Goal: Task Accomplishment & Management: Use online tool/utility

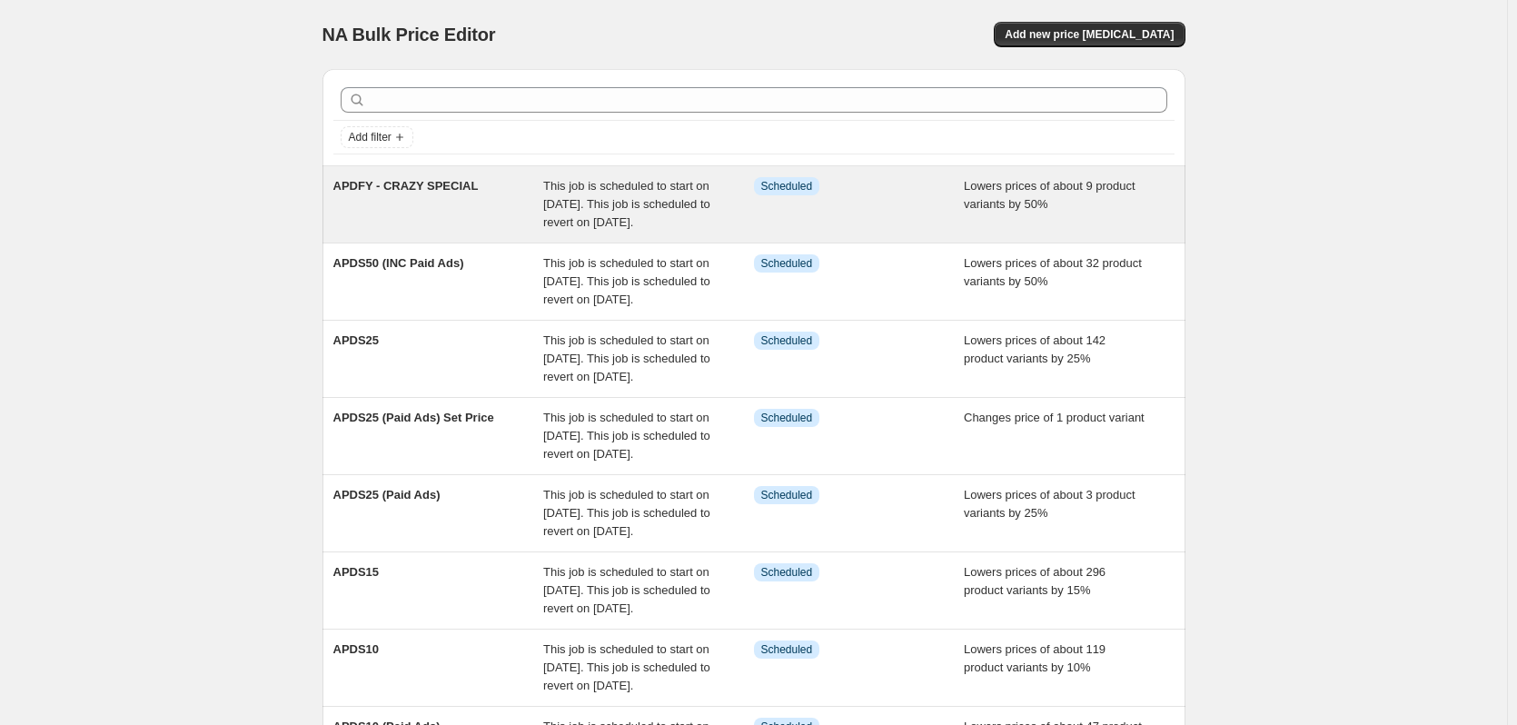
click at [445, 187] on span "APDFY - CRAZY SPECIAL" at bounding box center [405, 186] width 145 height 14
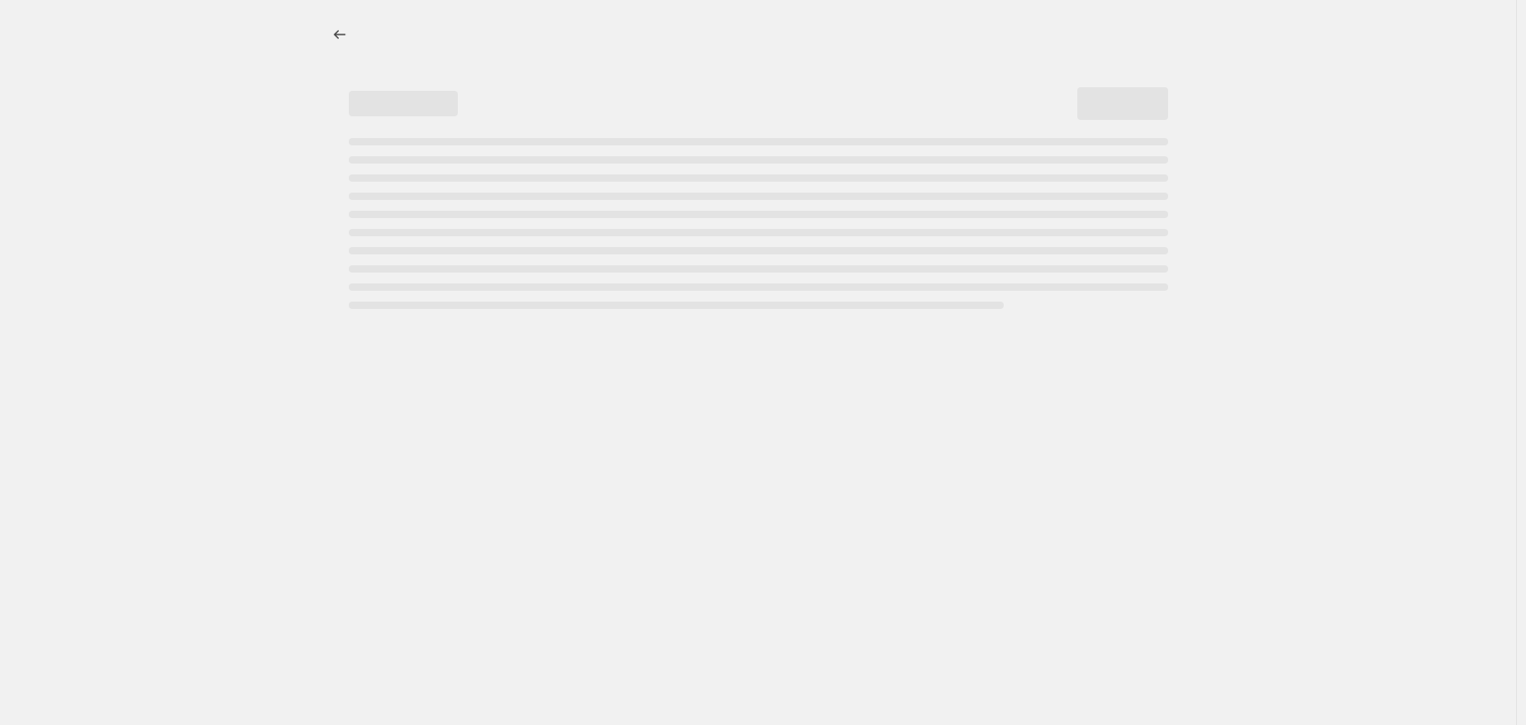
select select "percentage"
select select "no_change"
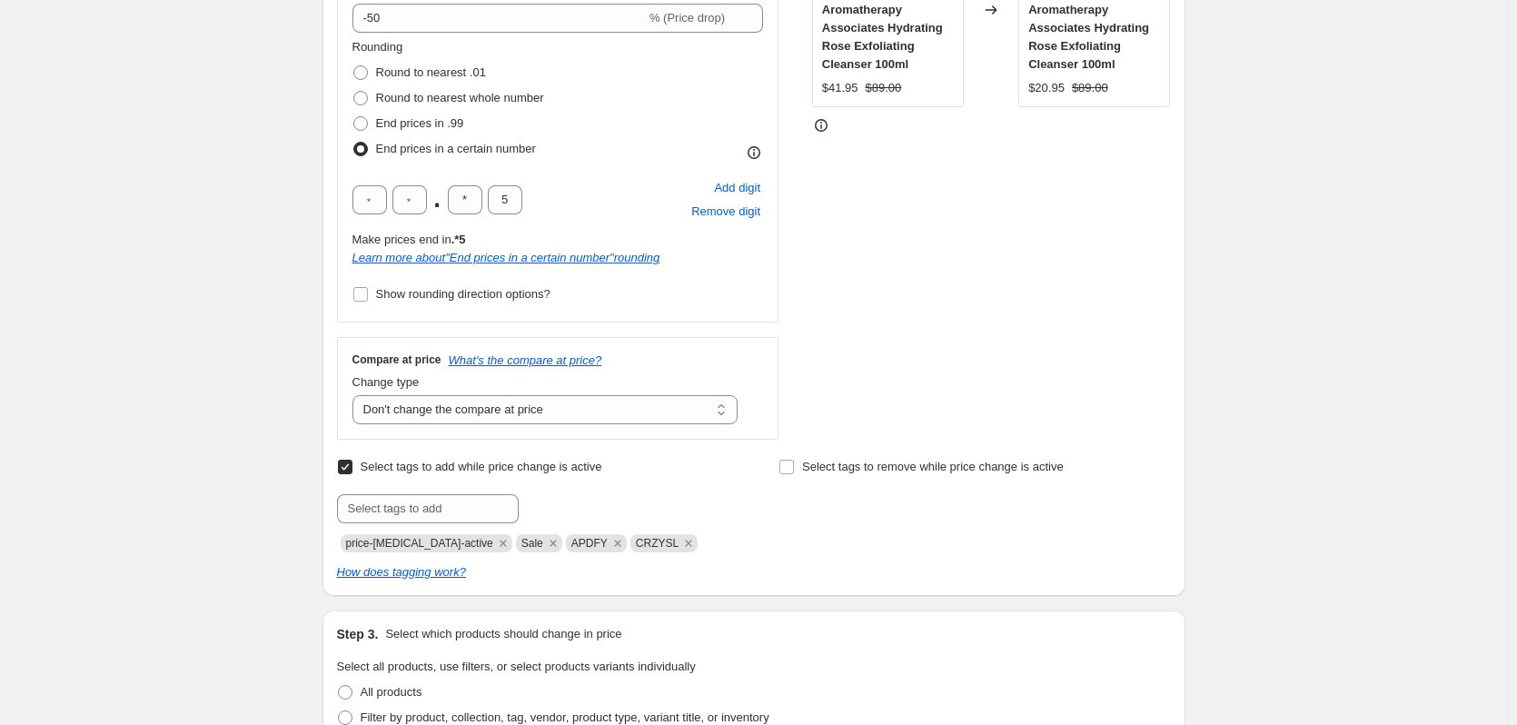
scroll to position [568, 0]
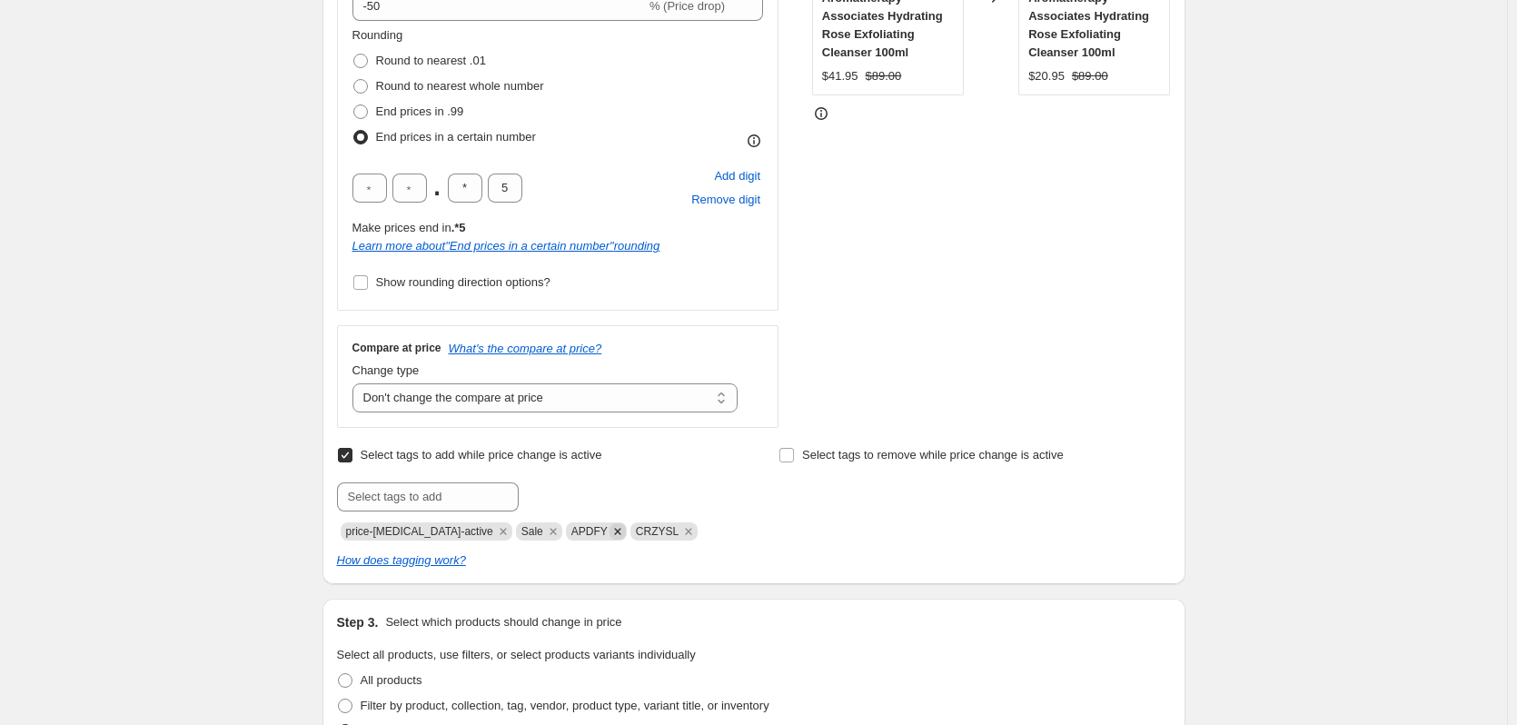
click at [610, 529] on icon "Remove APDFY" at bounding box center [618, 531] width 16 height 16
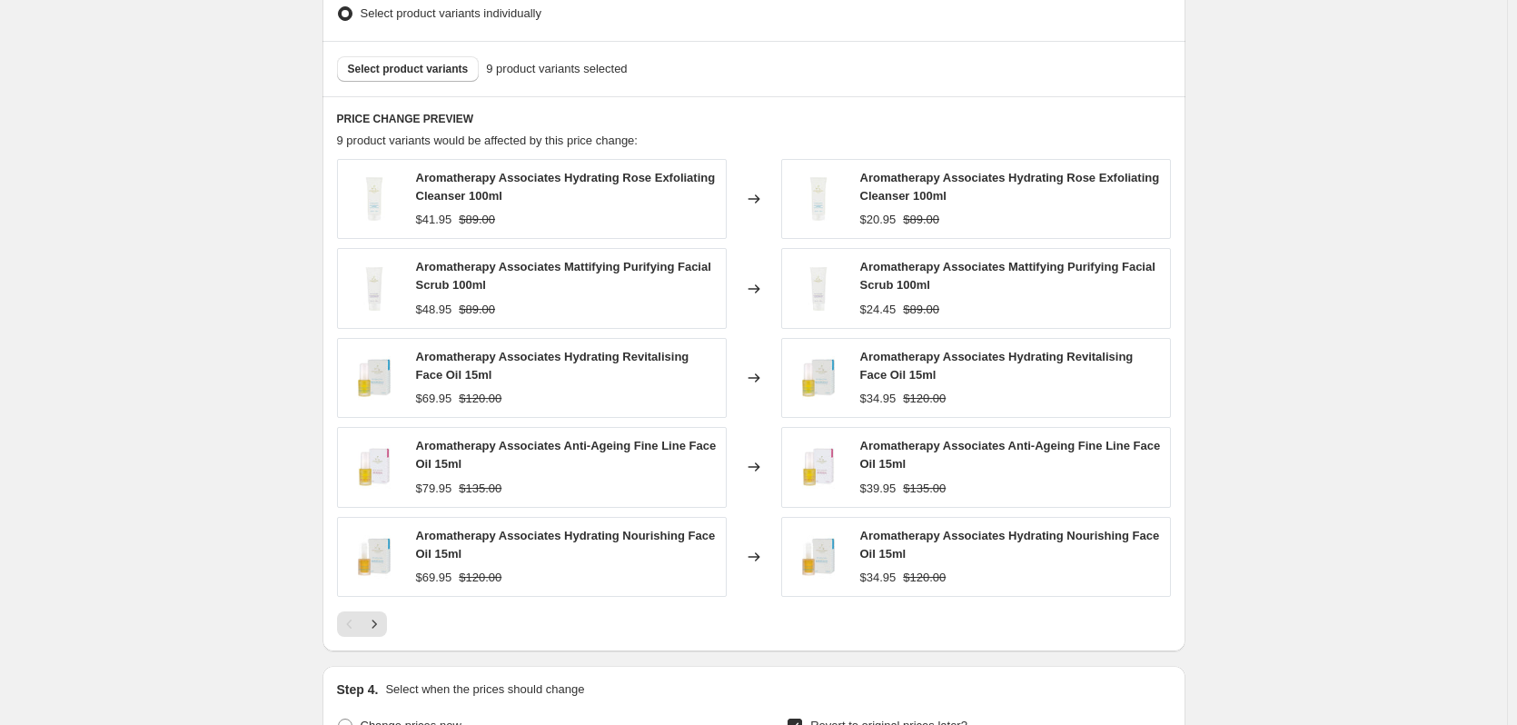
scroll to position [1295, 0]
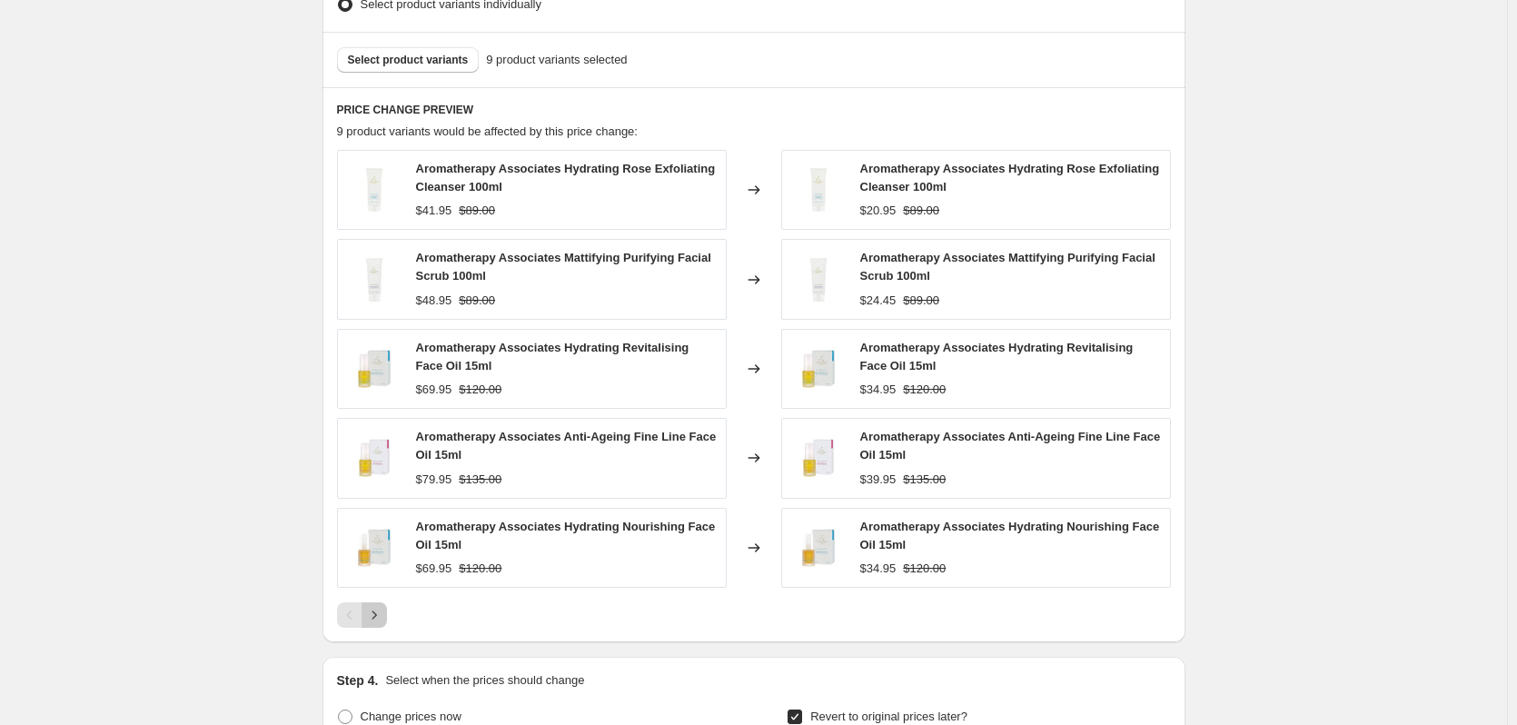
click at [383, 621] on icon "Next" at bounding box center [374, 615] width 18 height 18
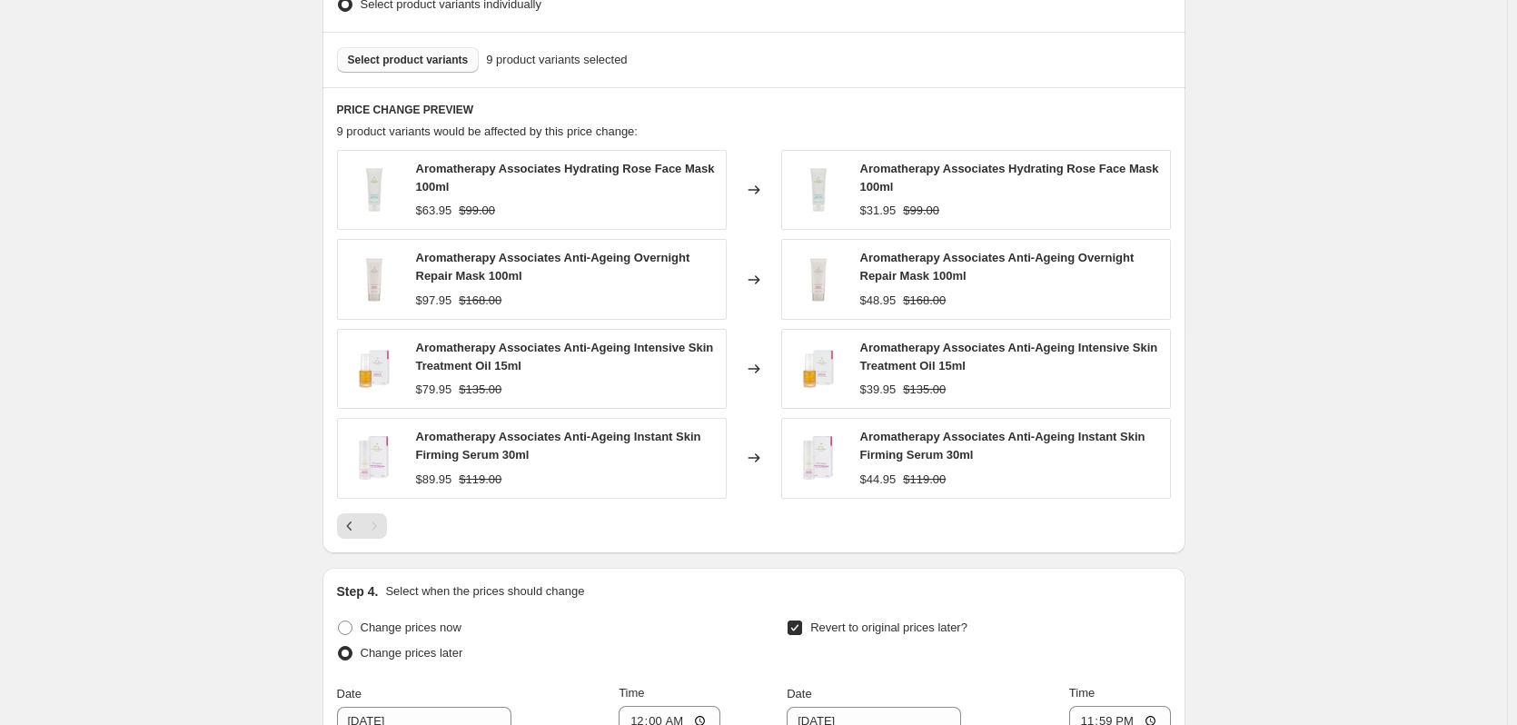
click at [423, 71] on button "Select product variants" at bounding box center [408, 59] width 143 height 25
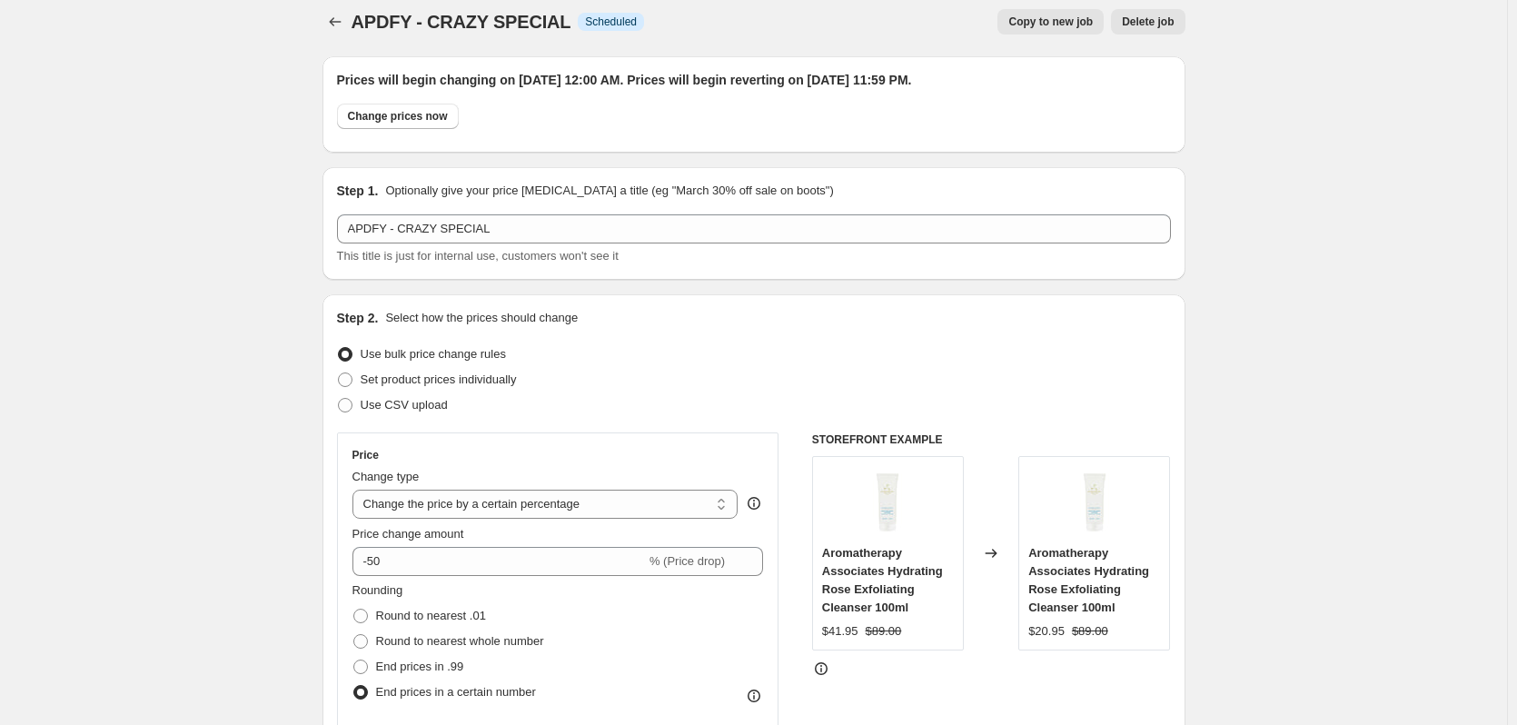
scroll to position [0, 0]
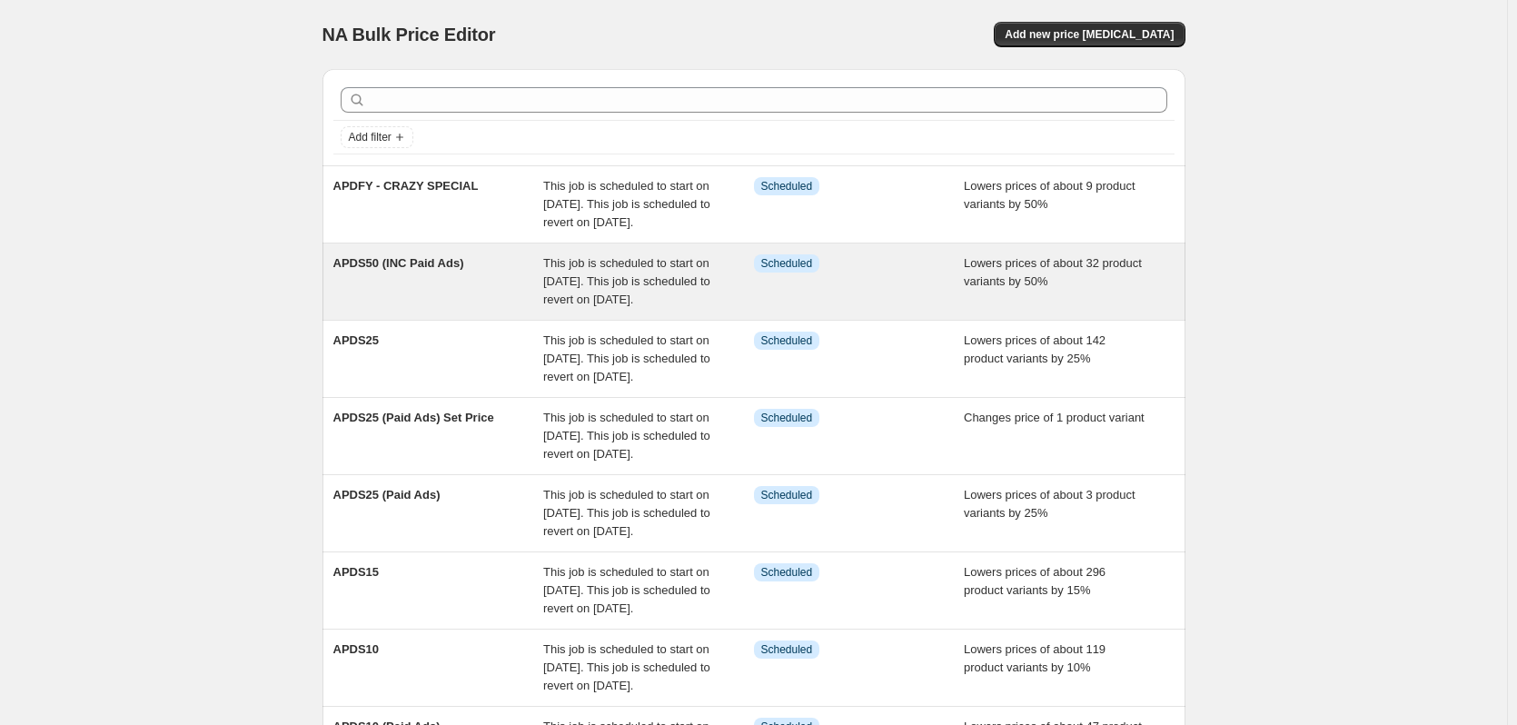
click at [446, 270] on span "APDS50 (INC Paid Ads)" at bounding box center [398, 263] width 131 height 14
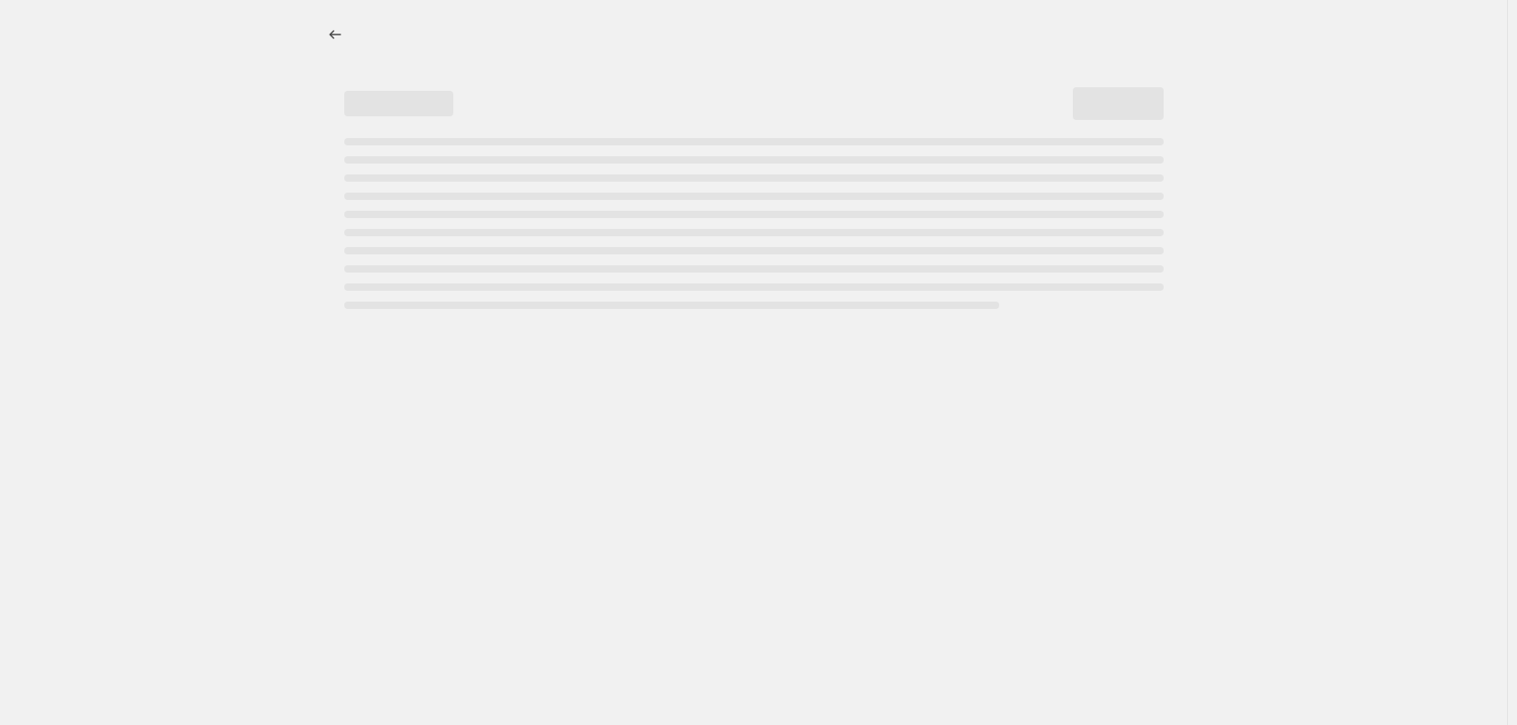
select select "percentage"
select select "no_change"
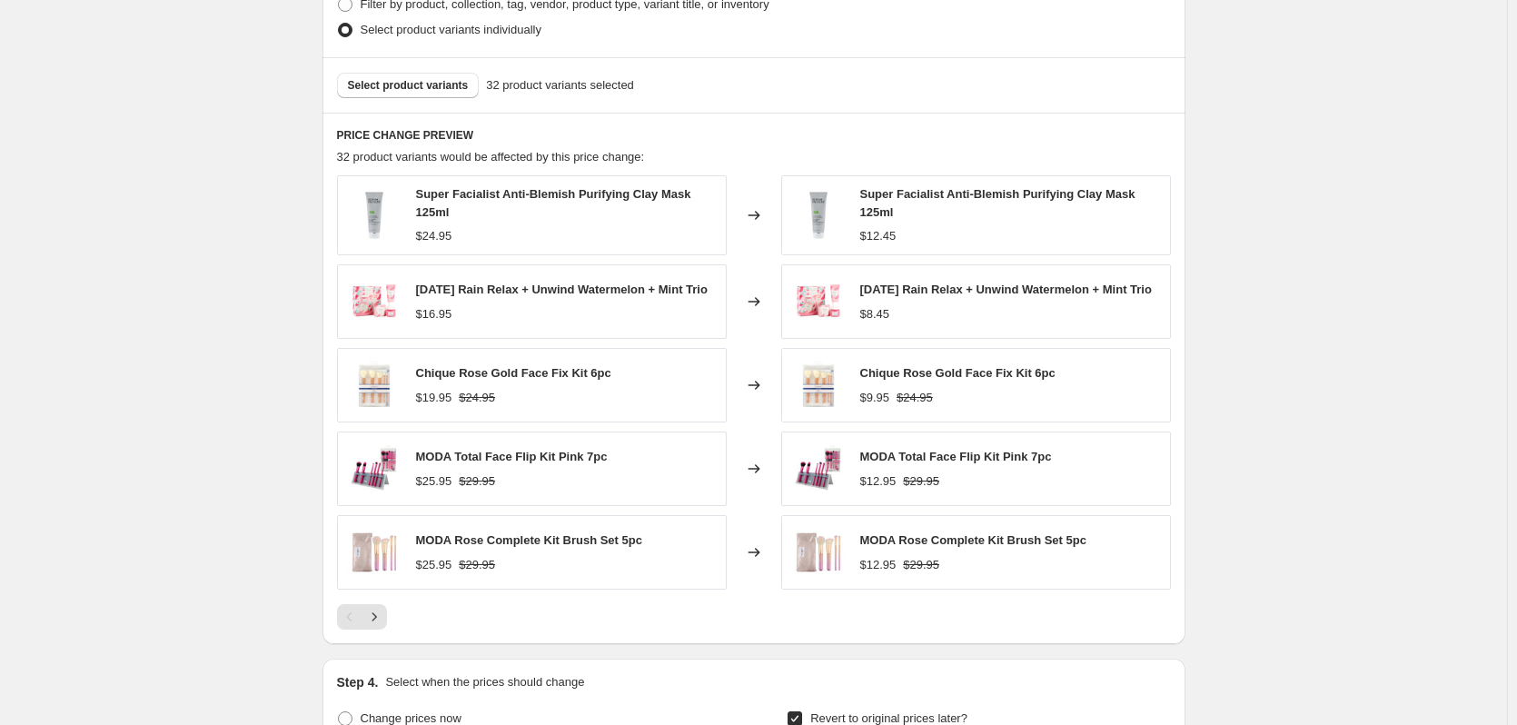
scroll to position [1272, 0]
click at [392, 93] on button "Select product variants" at bounding box center [408, 82] width 143 height 25
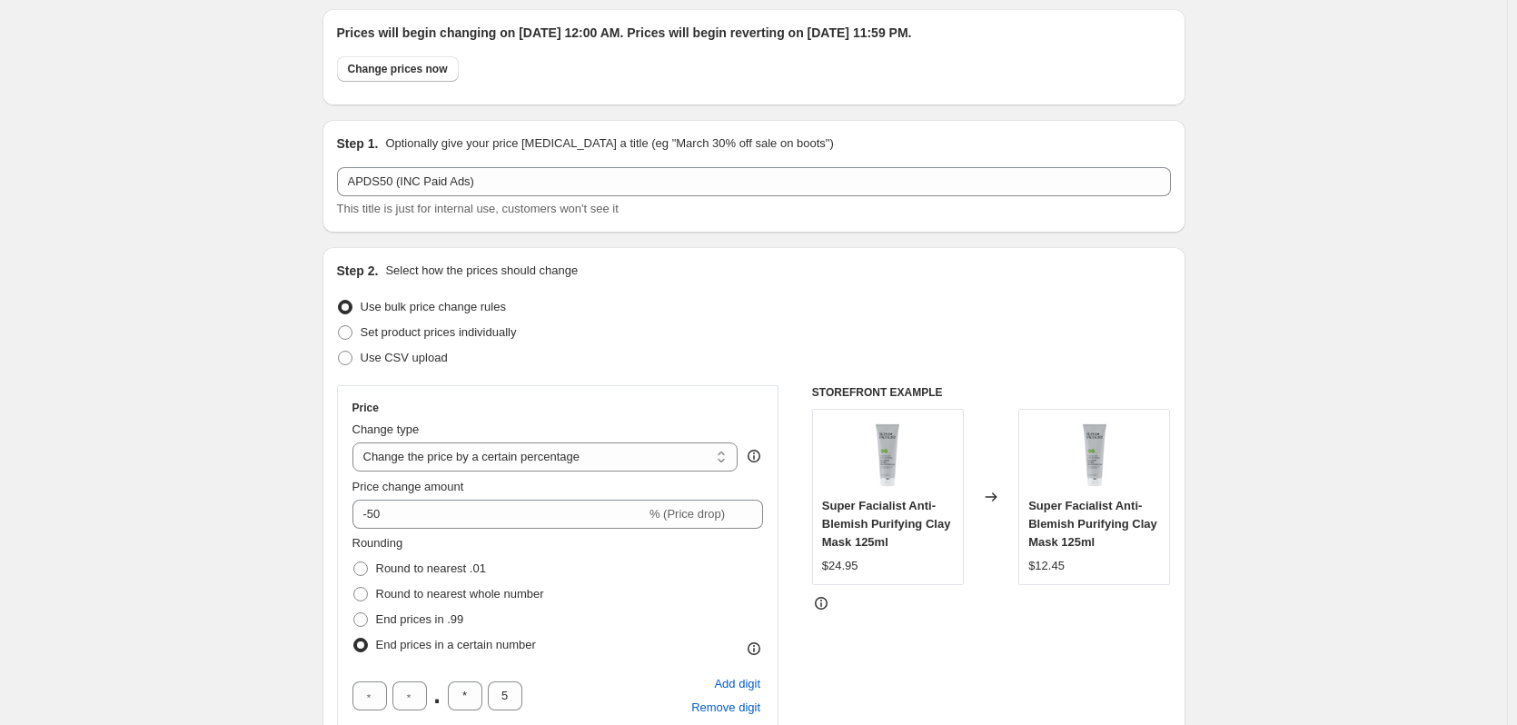
scroll to position [0, 0]
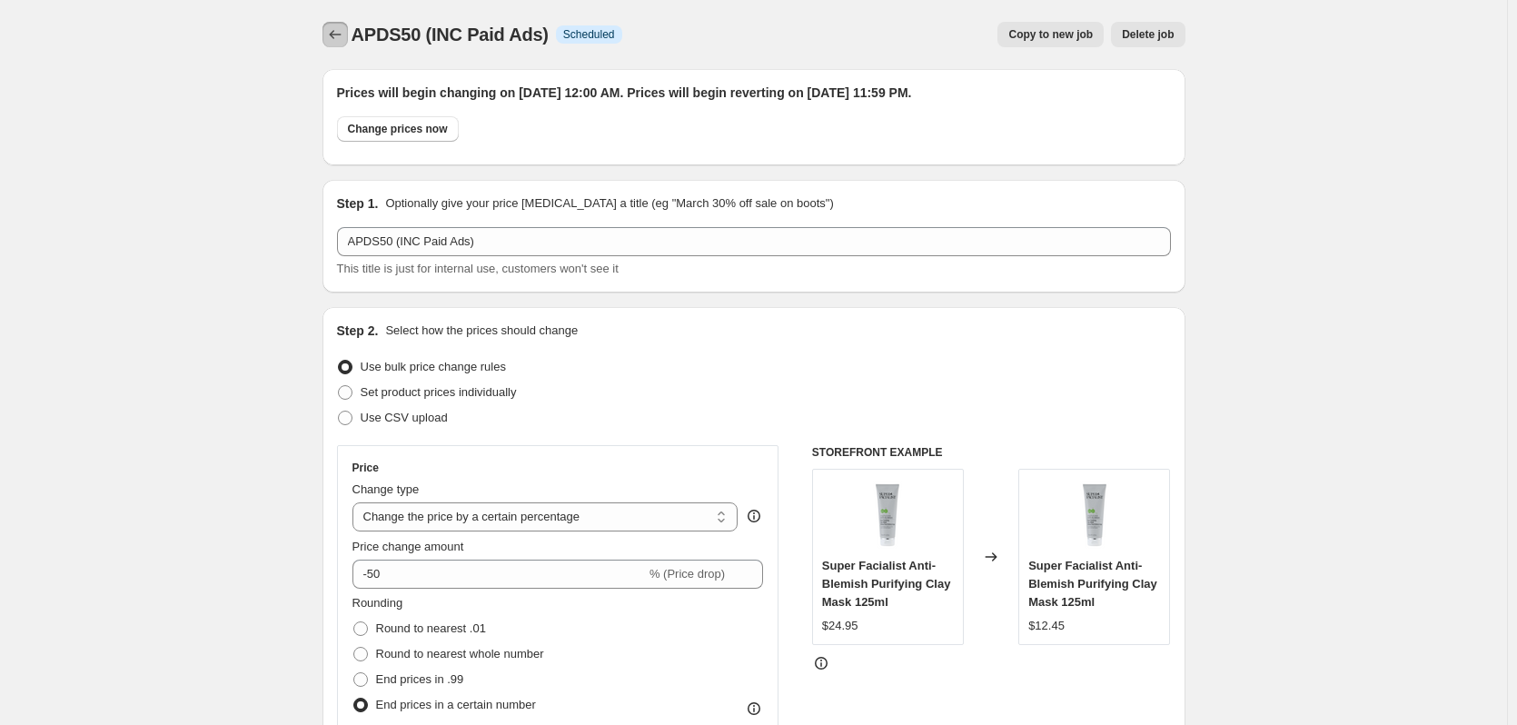
click at [335, 37] on icon "Price change jobs" at bounding box center [335, 34] width 18 height 18
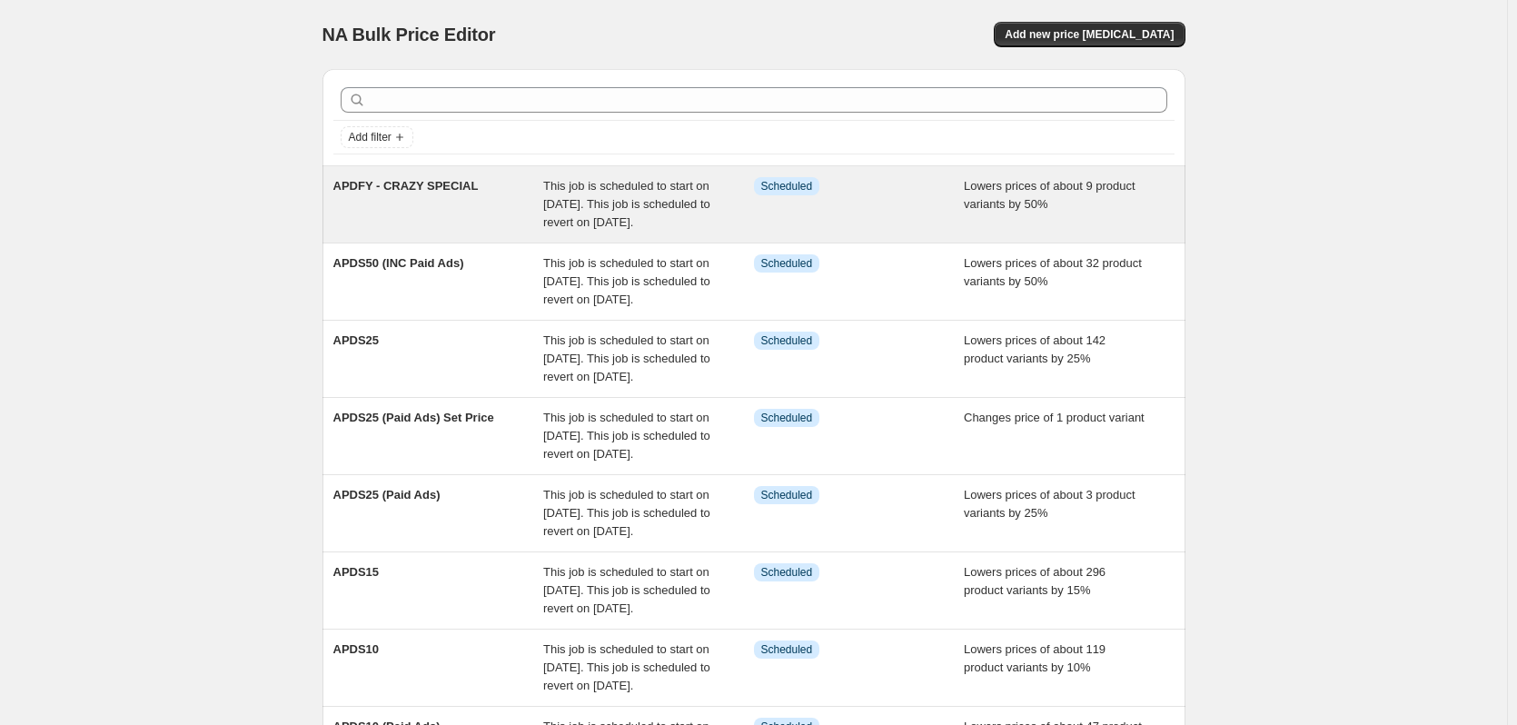
click at [382, 199] on div "APDFY - CRAZY SPECIAL" at bounding box center [438, 204] width 211 height 55
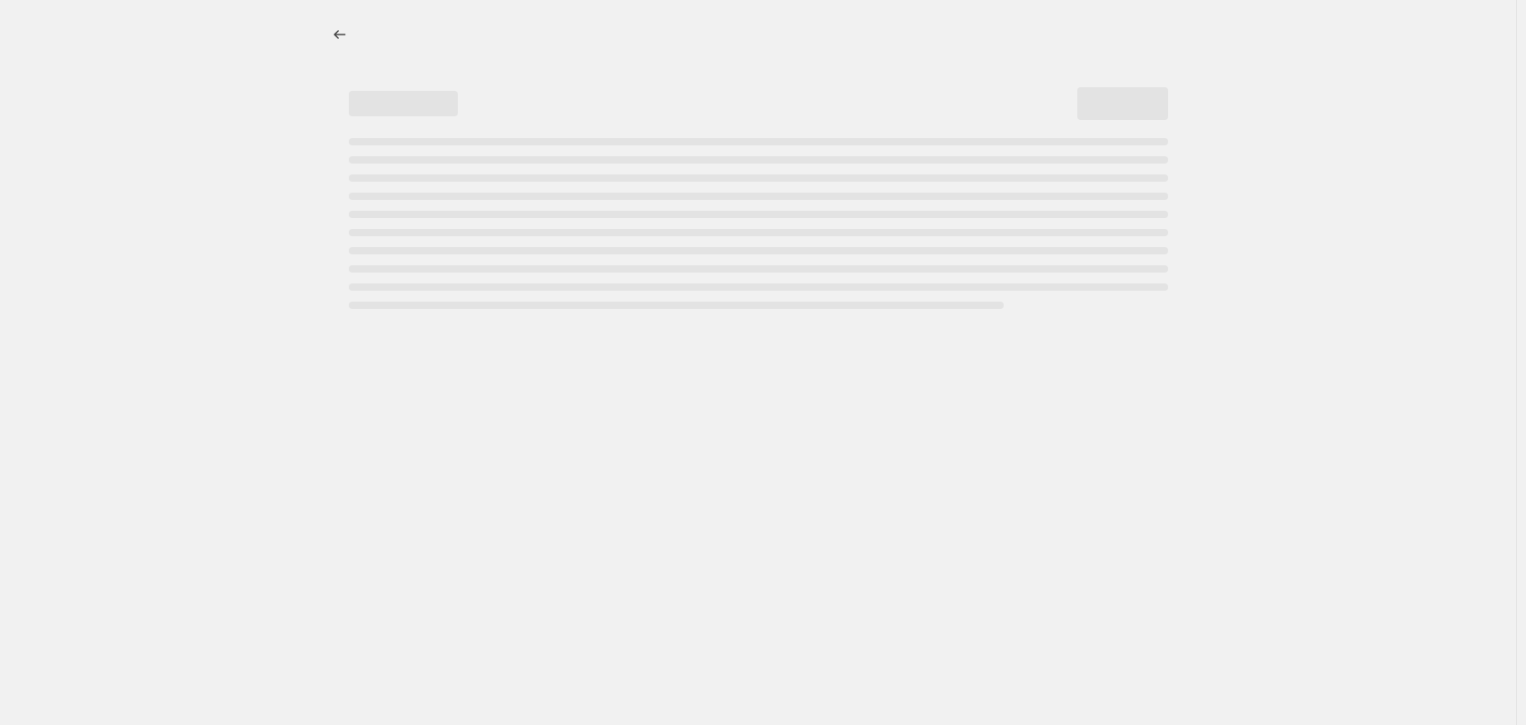
select select "percentage"
select select "no_change"
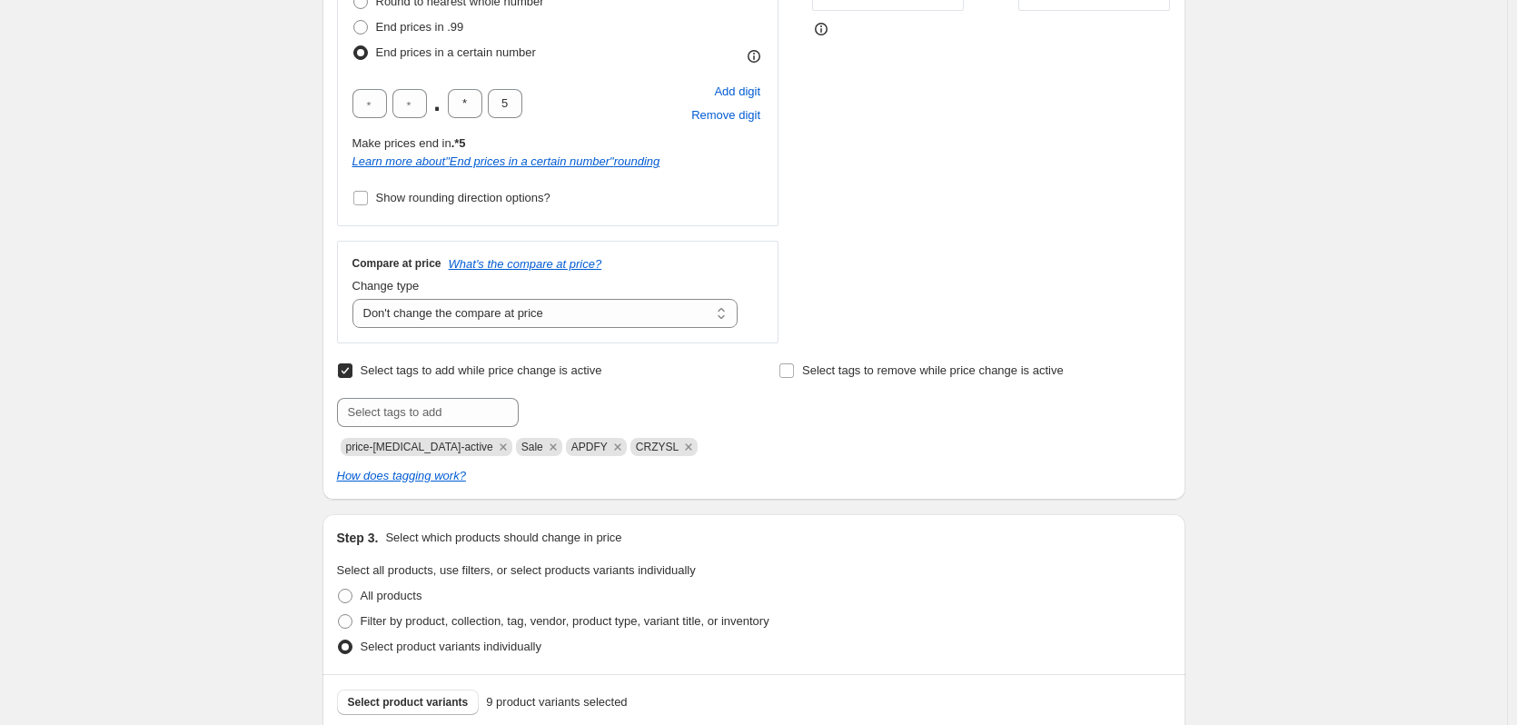
scroll to position [681, 0]
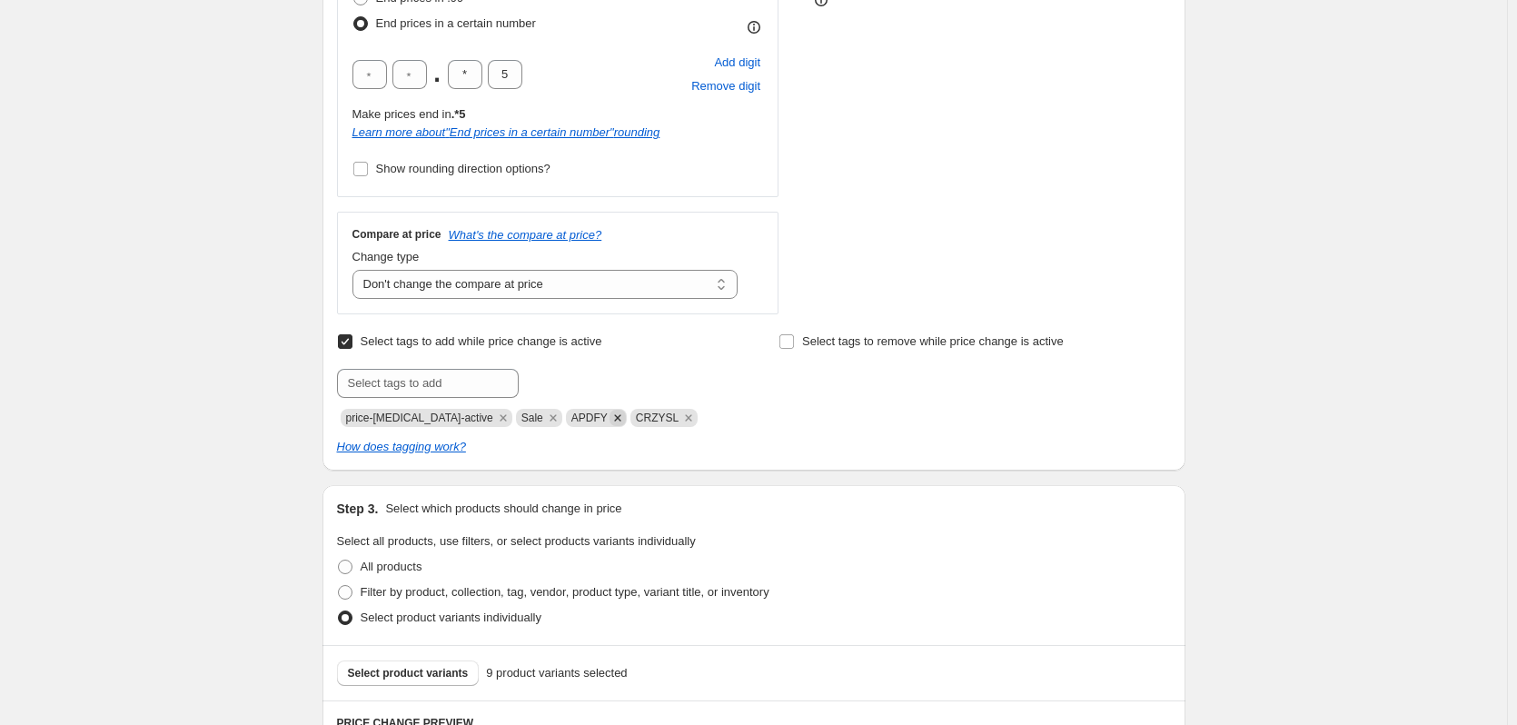
click at [610, 423] on icon "Remove APDFY" at bounding box center [618, 418] width 16 height 16
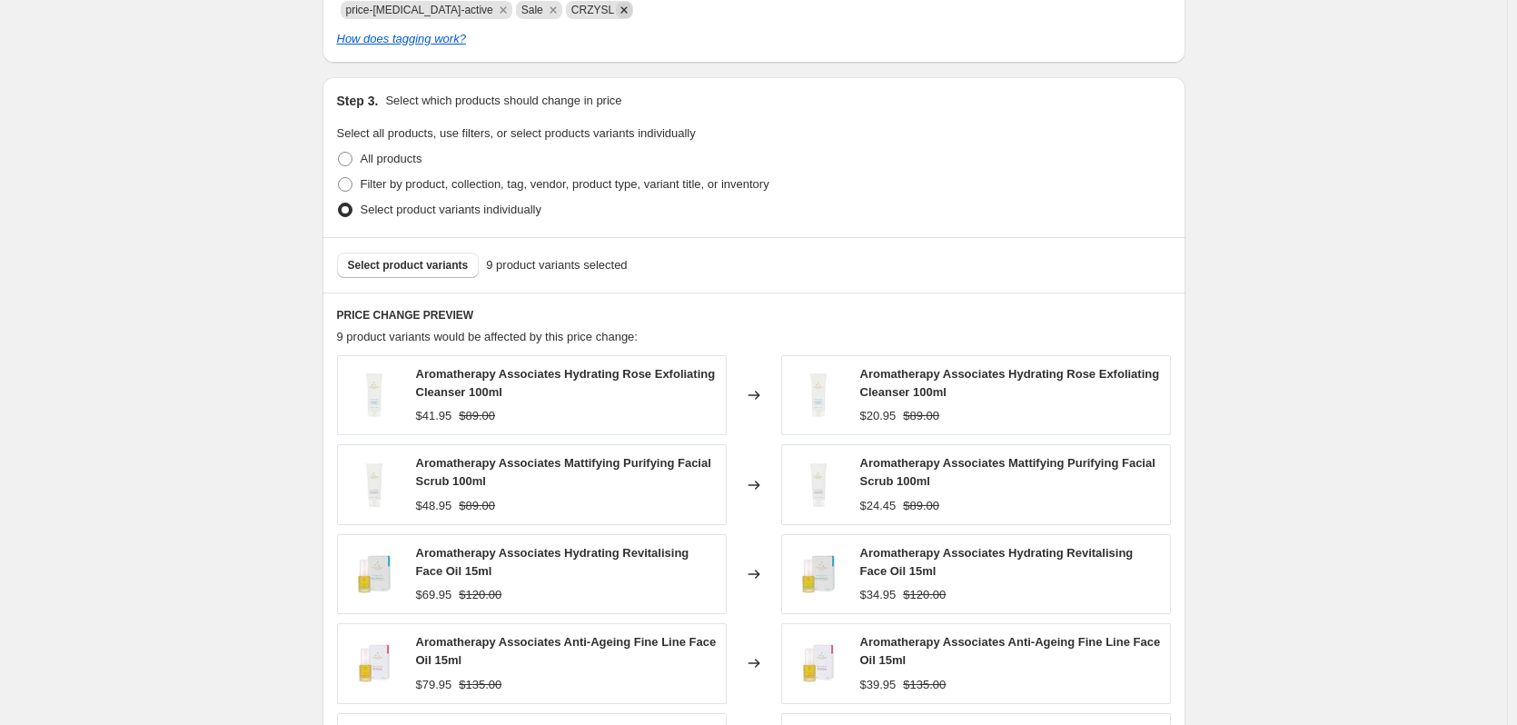
scroll to position [1090, 0]
click at [454, 263] on span "Select product variants" at bounding box center [408, 264] width 121 height 15
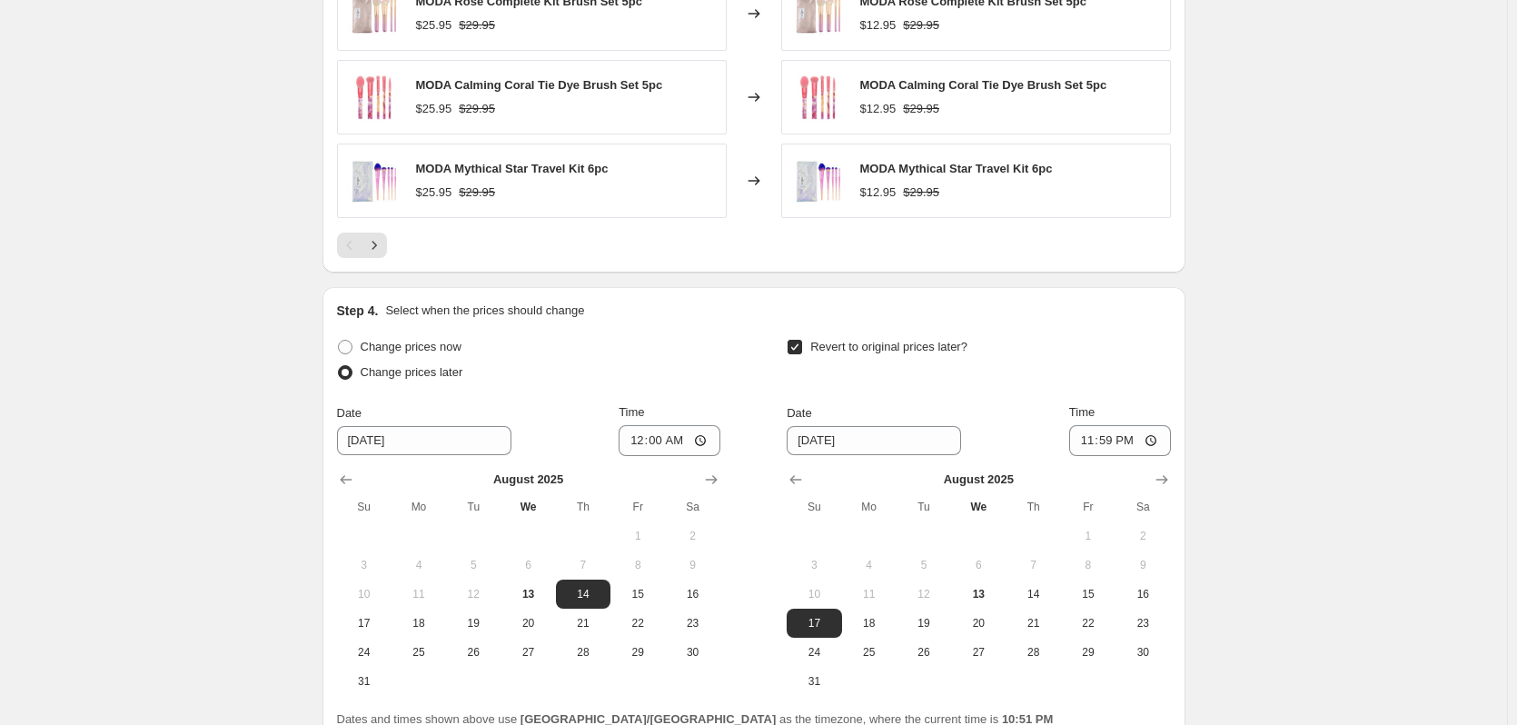
scroll to position [1805, 0]
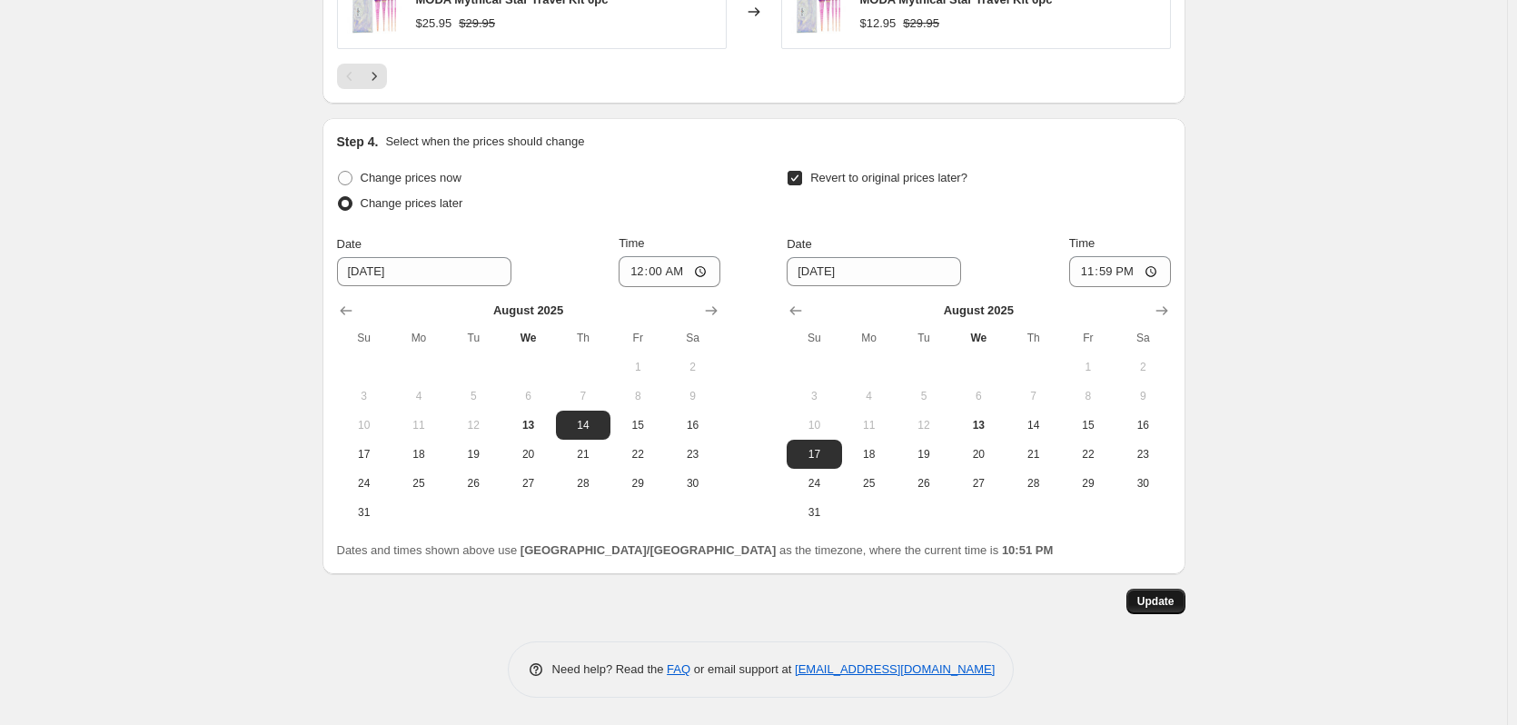
click at [1149, 605] on span "Update" at bounding box center [1156, 601] width 37 height 15
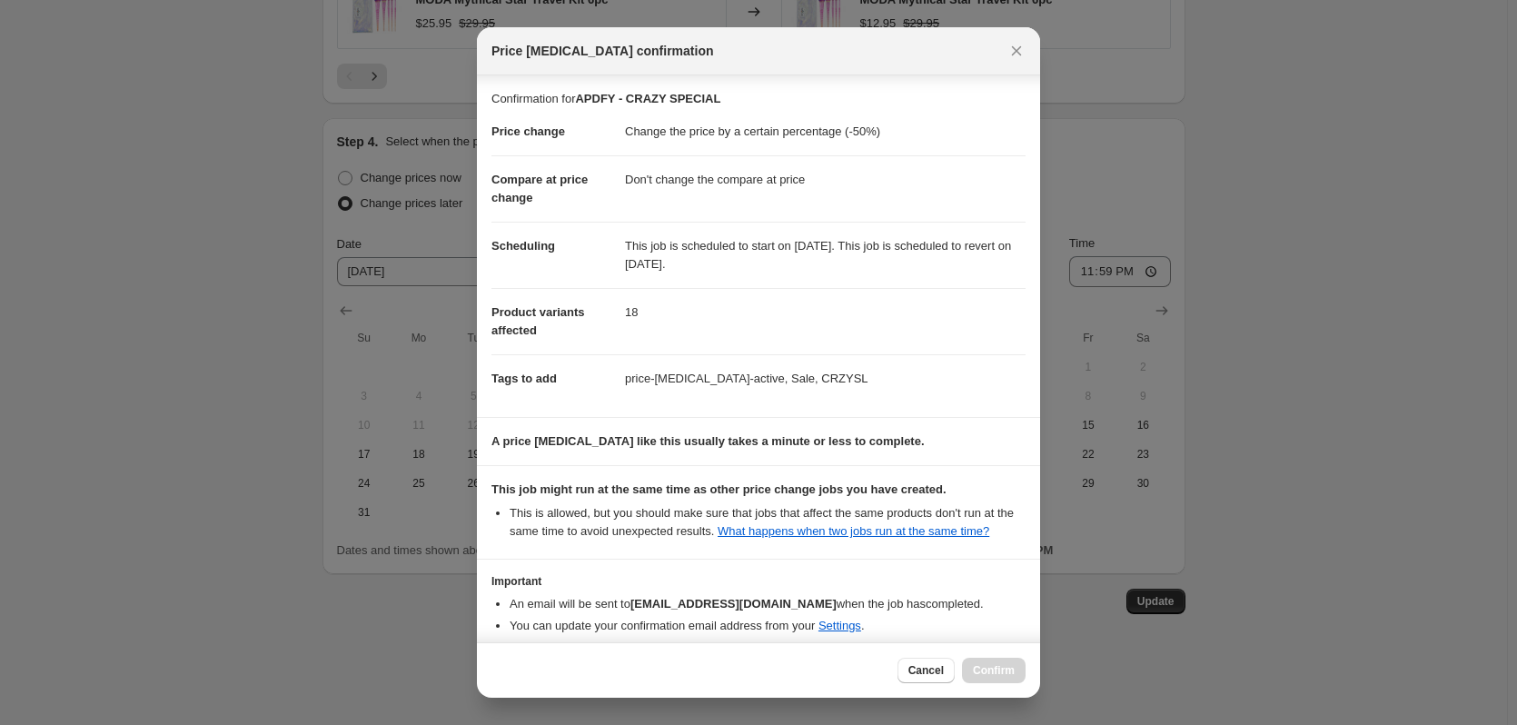
scroll to position [85, 0]
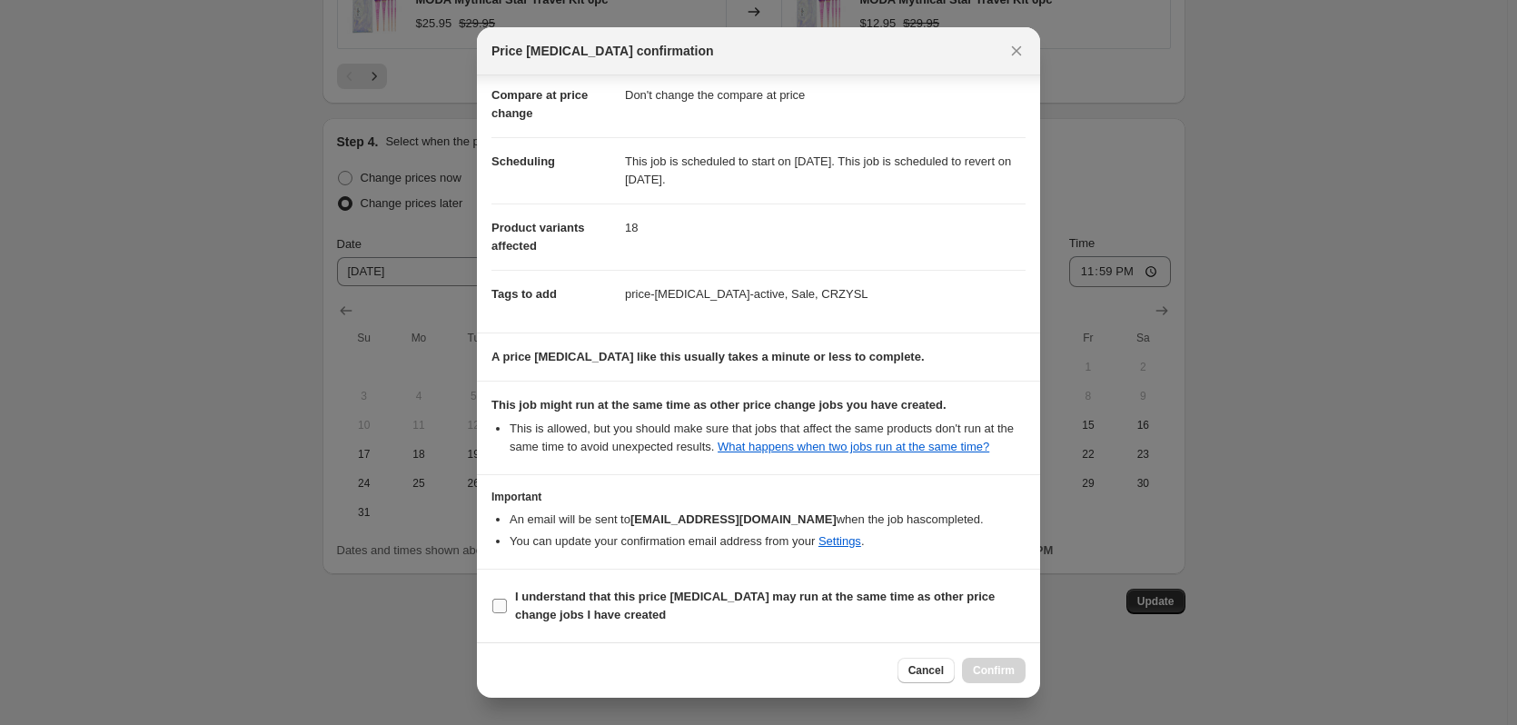
click at [499, 612] on input "I understand that this price change job may run at the same time as other price…" at bounding box center [499, 606] width 15 height 15
checkbox input "true"
click at [983, 677] on span "Confirm" at bounding box center [994, 670] width 42 height 15
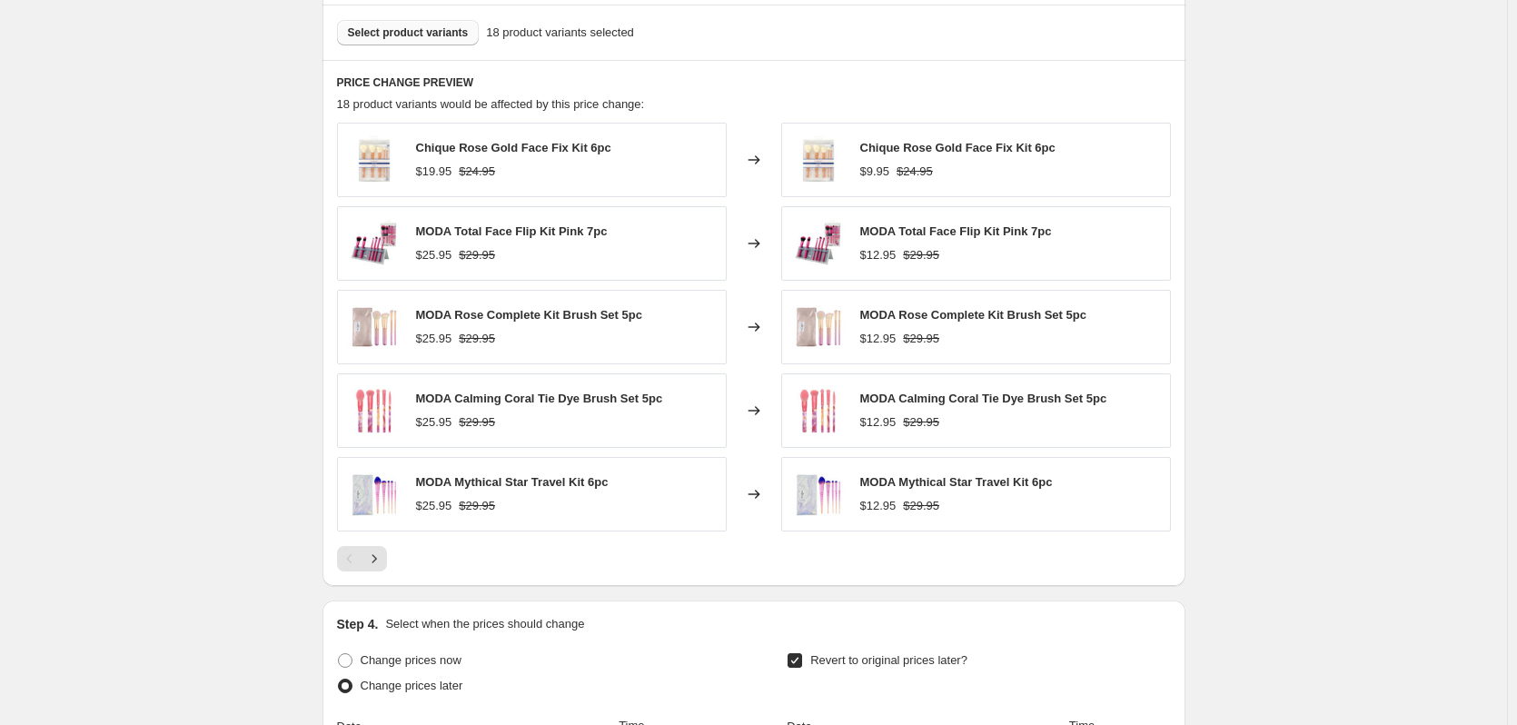
scroll to position [1328, 0]
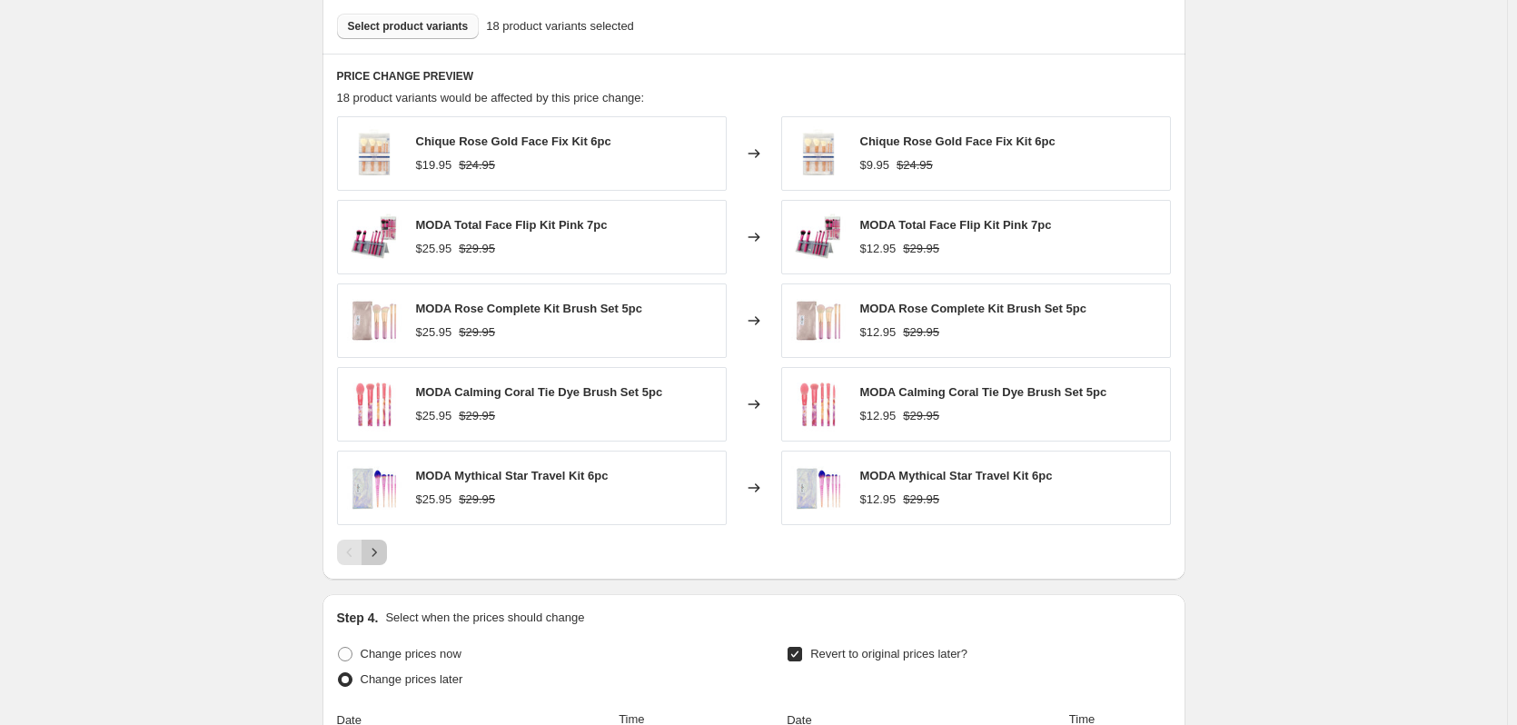
click at [372, 557] on icon "Next" at bounding box center [374, 552] width 18 height 18
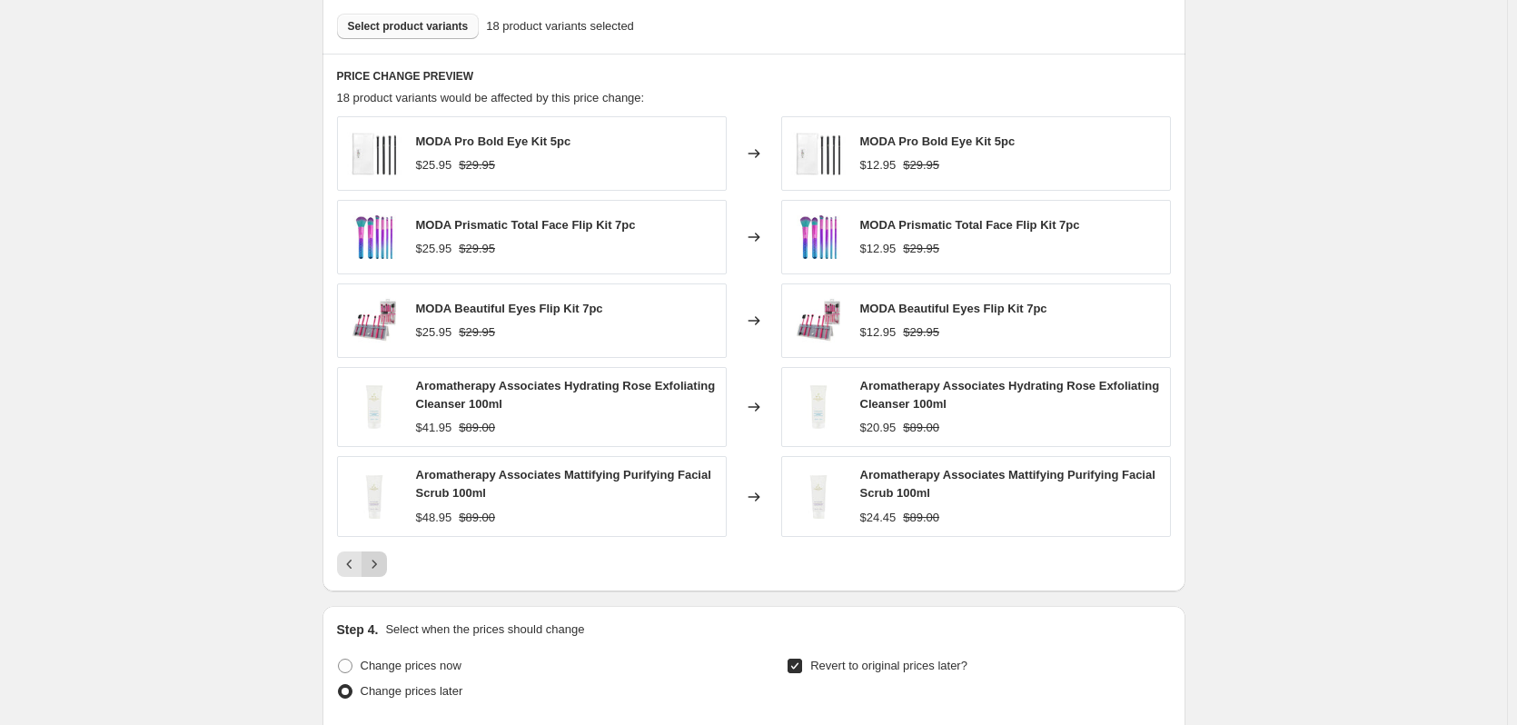
click at [372, 557] on icon "Next" at bounding box center [374, 564] width 18 height 18
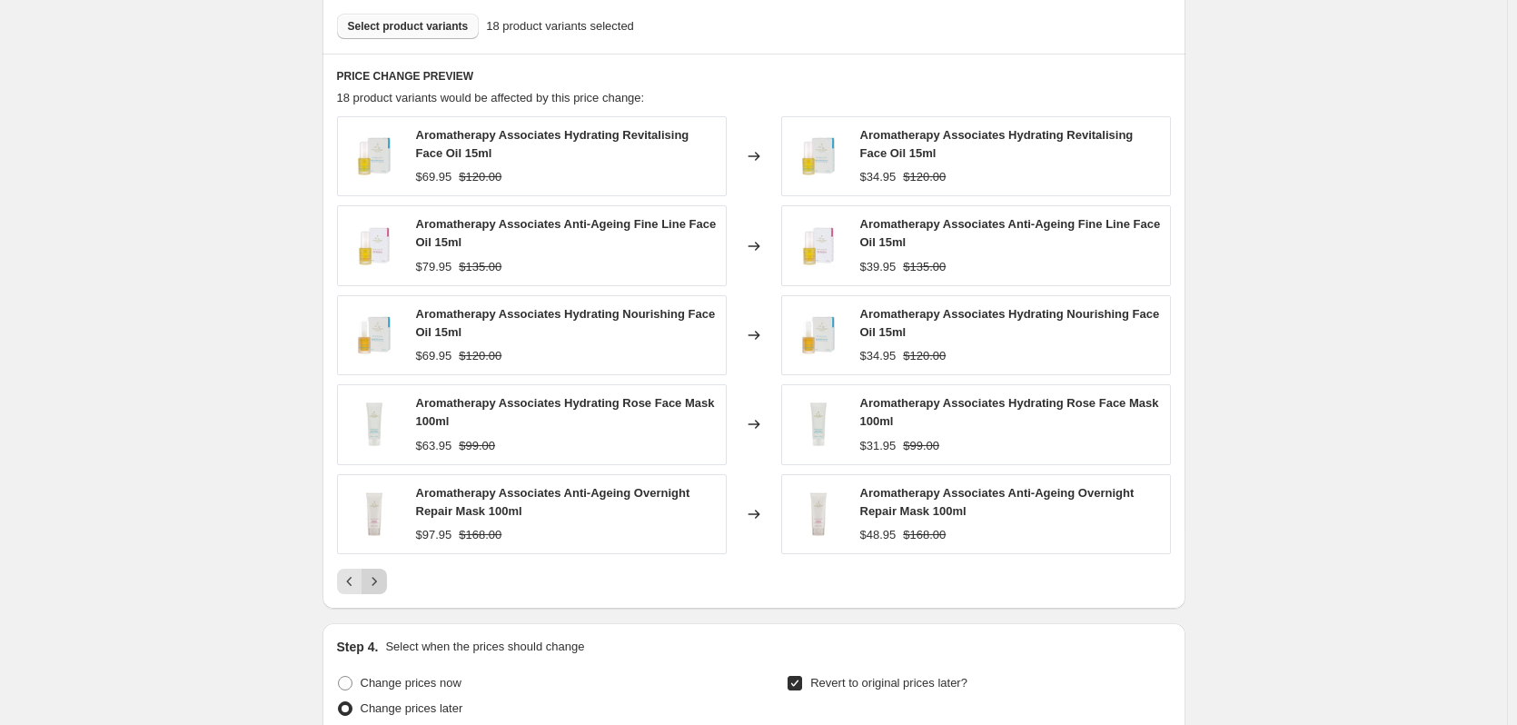
click at [372, 557] on div "Aromatherapy Associates Hydrating Revitalising Face Oil 15ml $69.95 $120.00 Cha…" at bounding box center [754, 355] width 834 height 478
click at [382, 576] on icon "Next" at bounding box center [374, 581] width 18 height 18
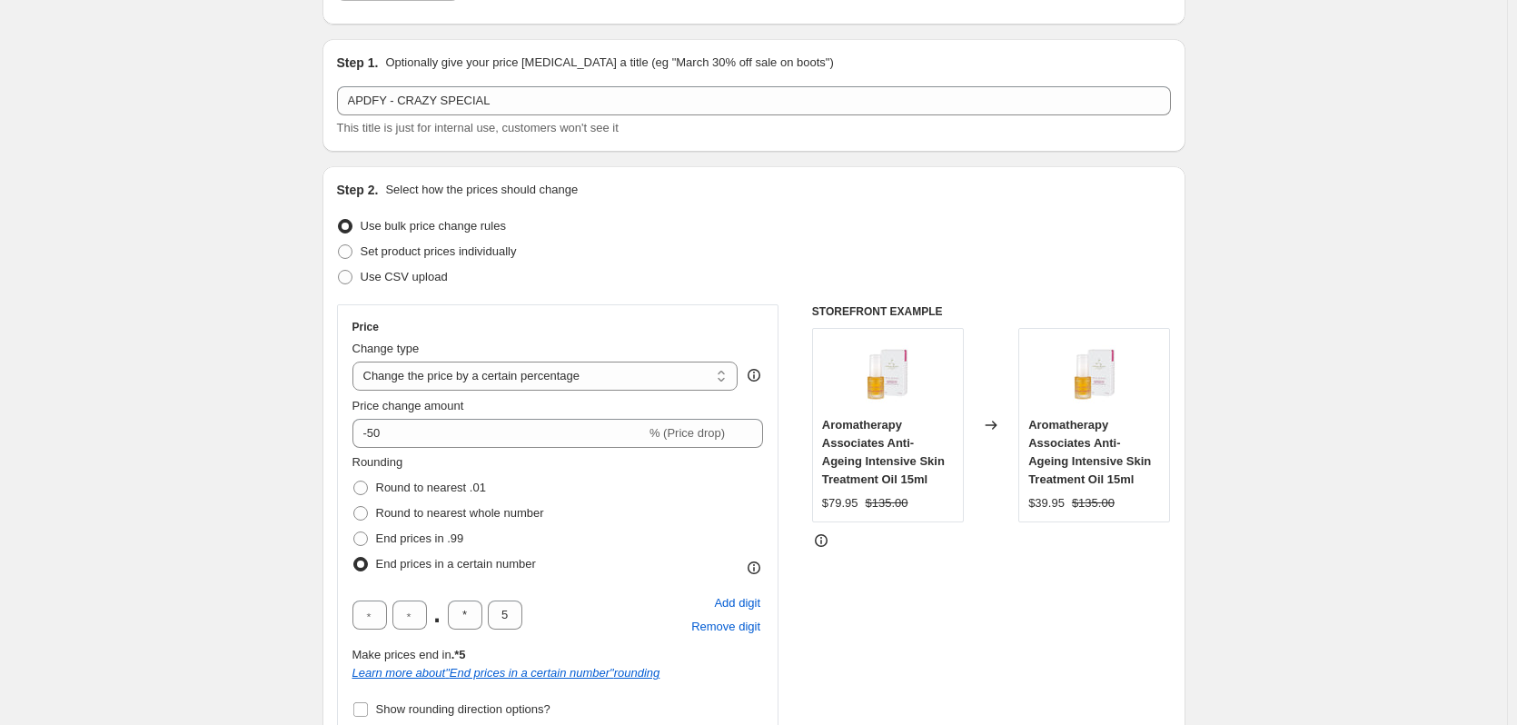
scroll to position [0, 0]
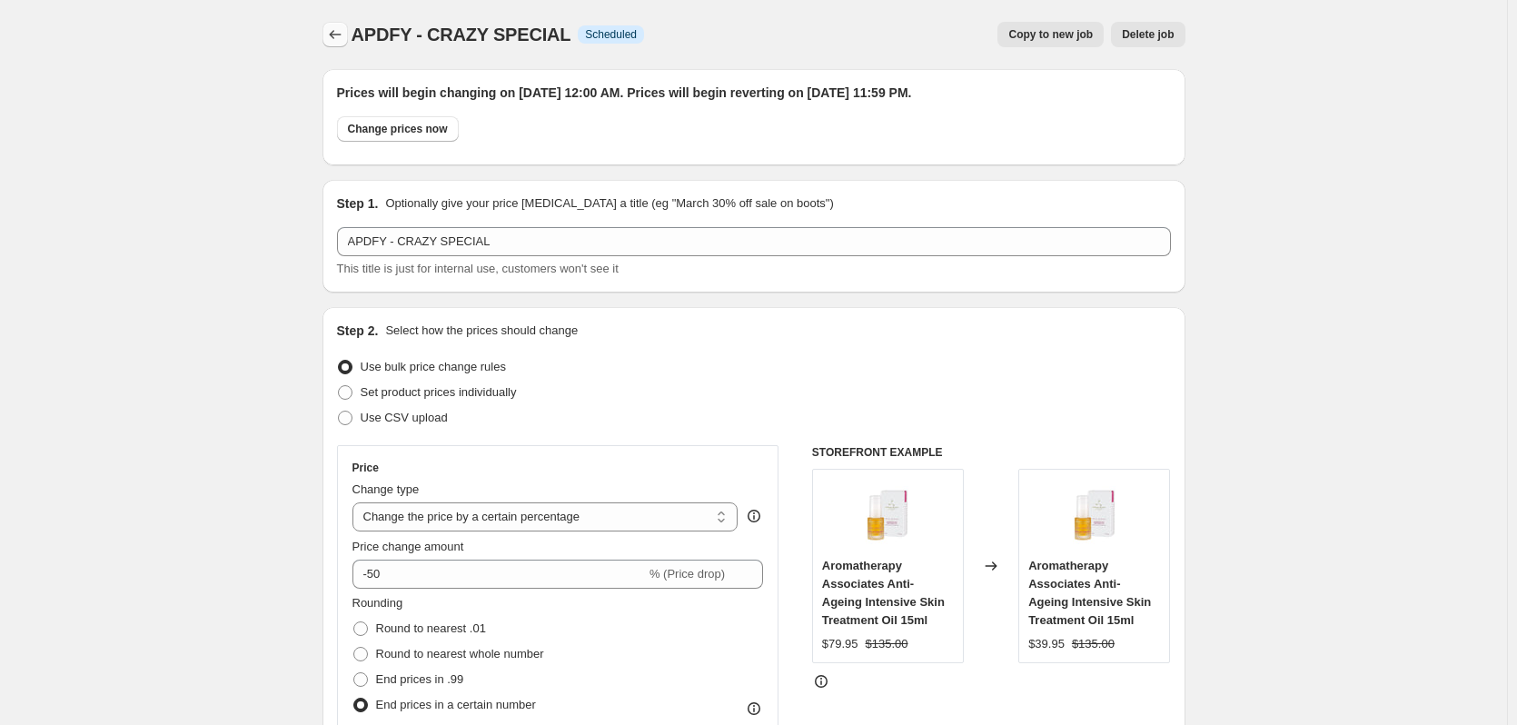
click at [339, 43] on icon "Price change jobs" at bounding box center [335, 34] width 18 height 18
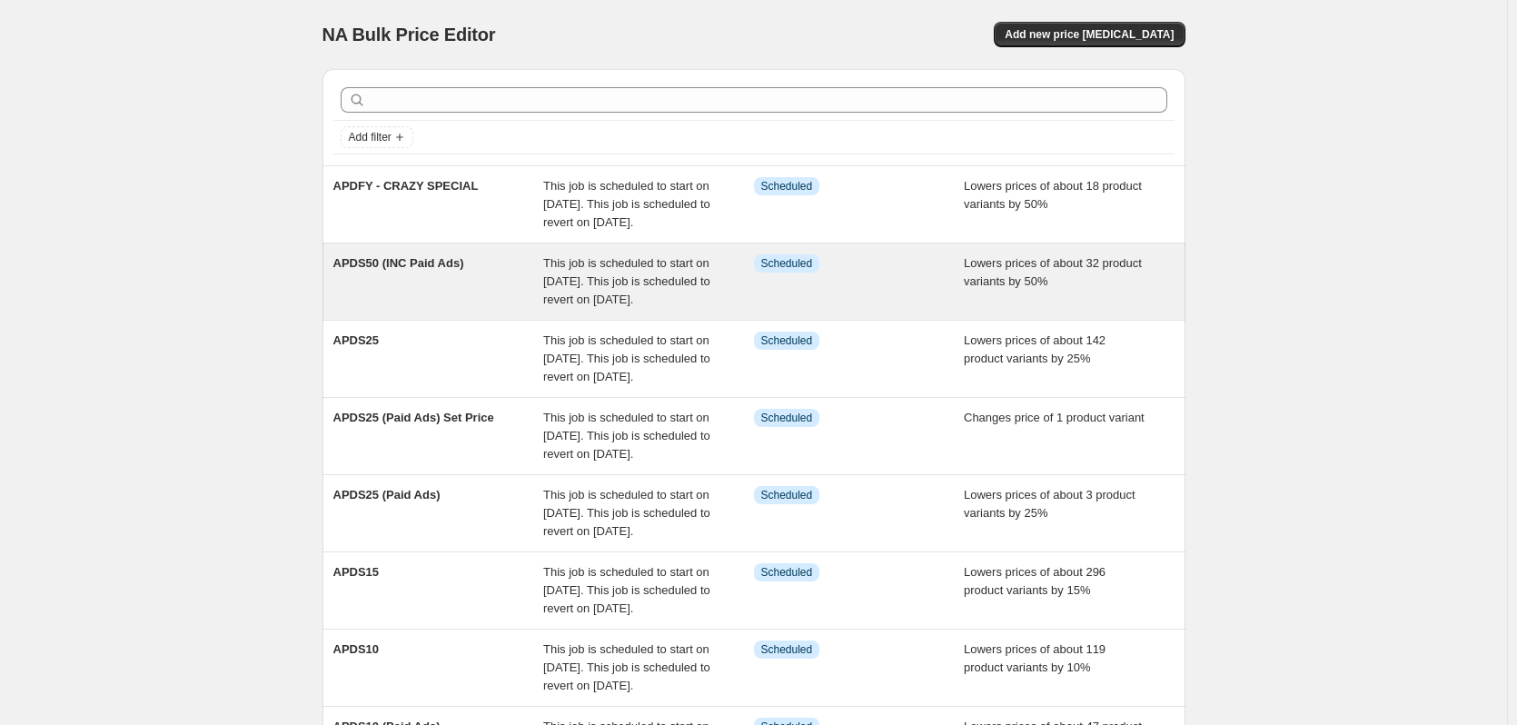
click at [424, 303] on div "APDS50 (INC Paid Ads)" at bounding box center [438, 281] width 211 height 55
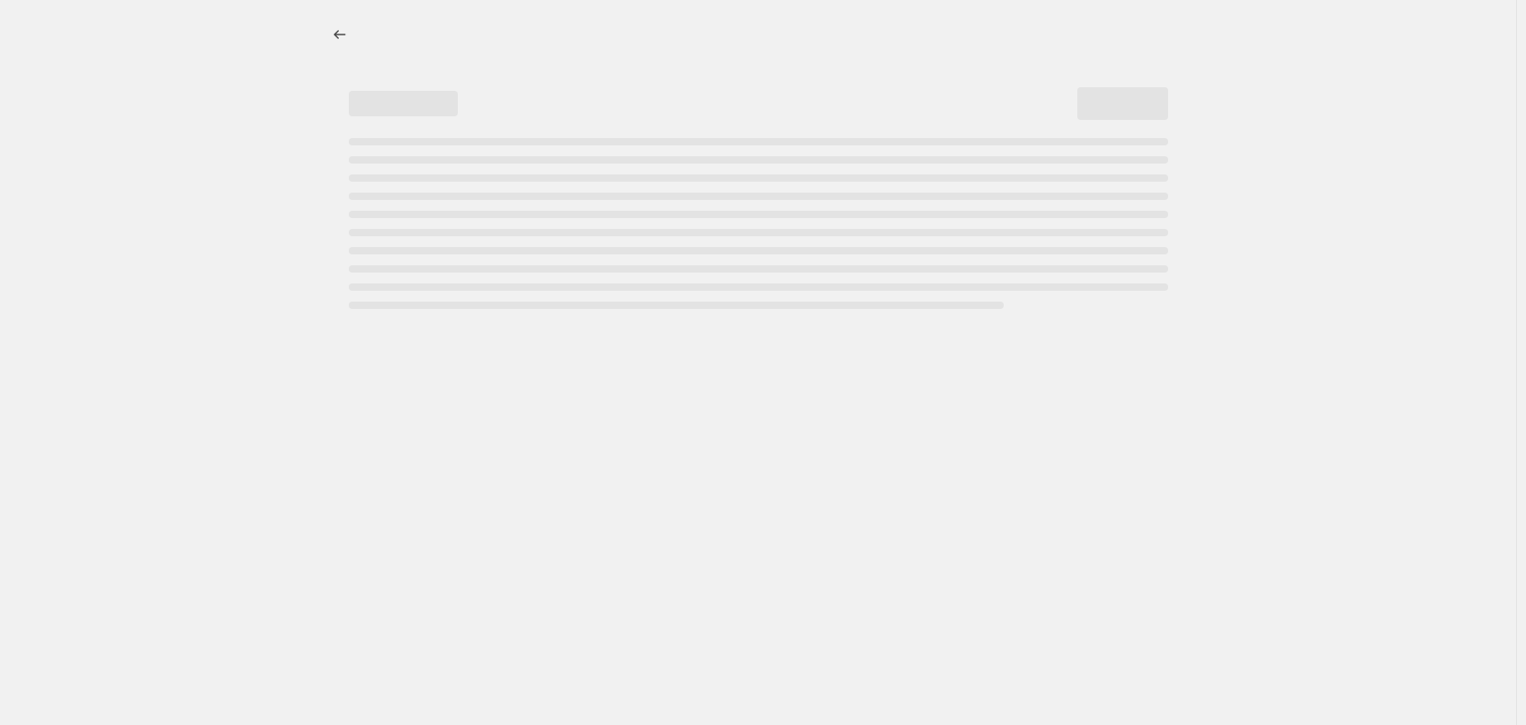
select select "percentage"
select select "no_change"
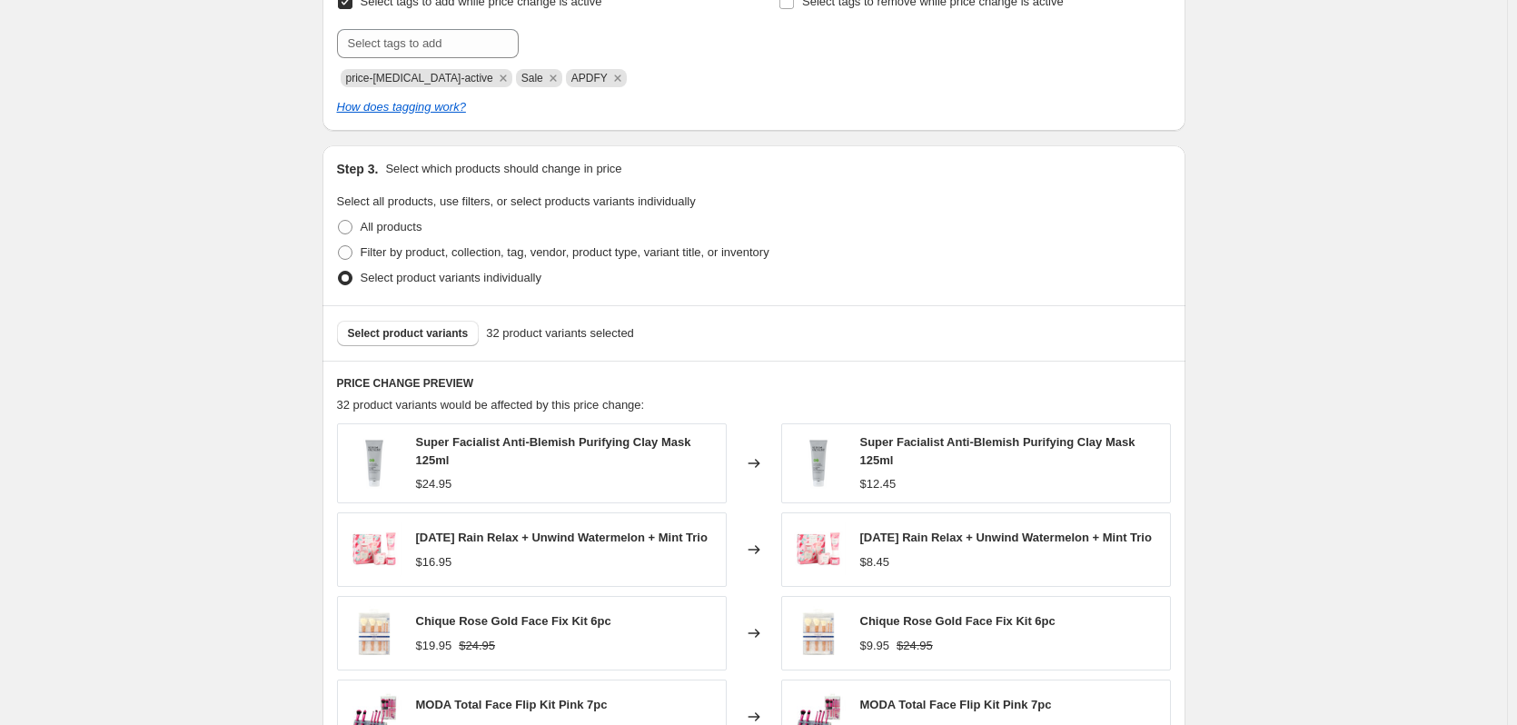
scroll to position [1045, 0]
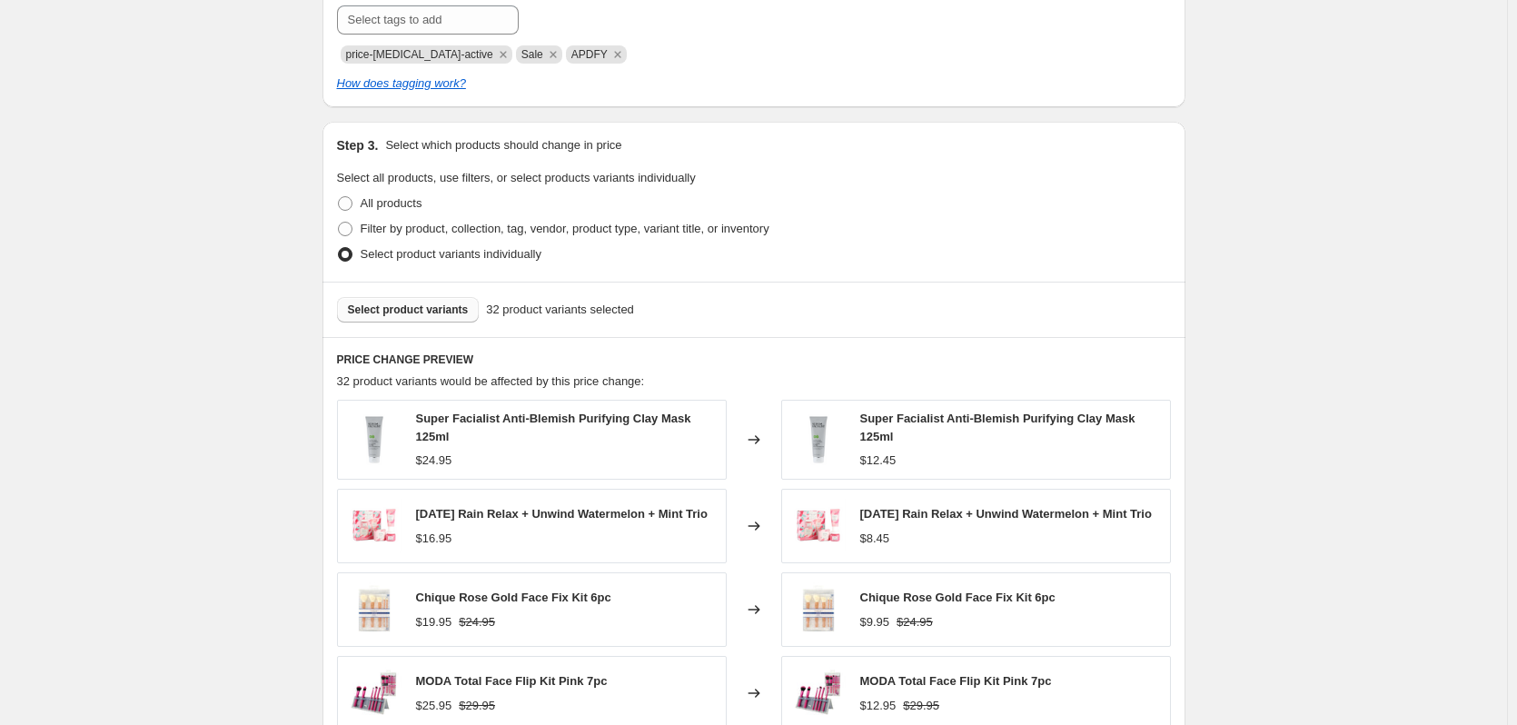
click at [431, 318] on button "Select product variants" at bounding box center [408, 309] width 143 height 25
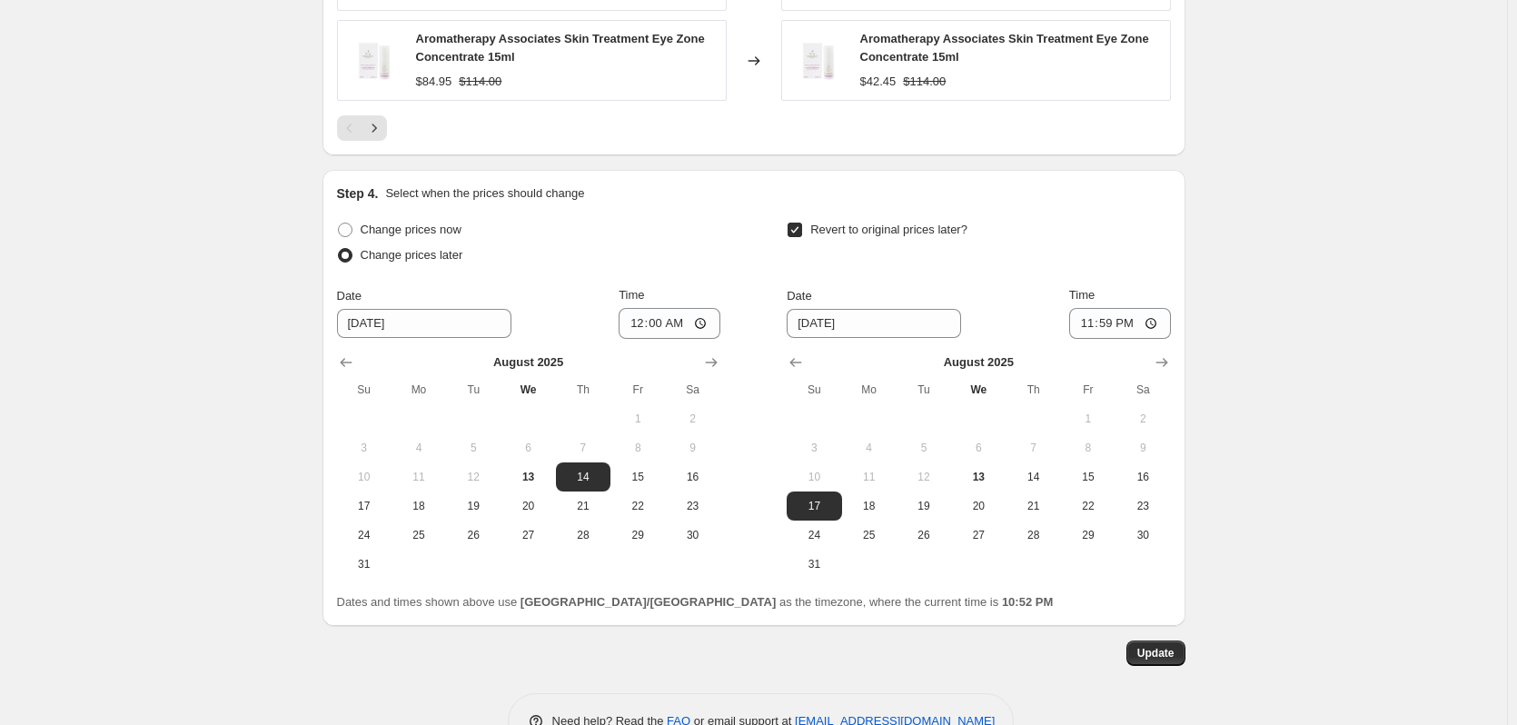
scroll to position [1817, 0]
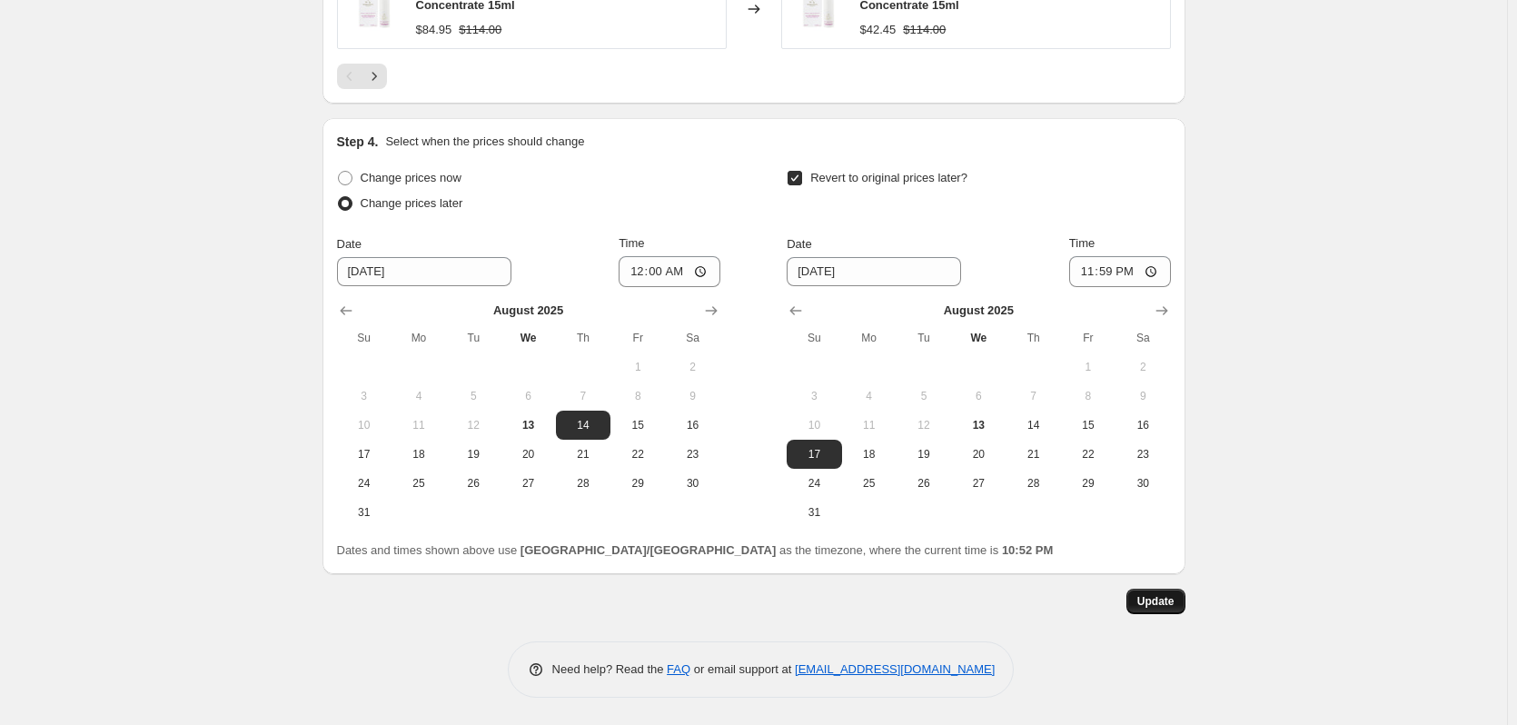
click at [1171, 605] on span "Update" at bounding box center [1156, 601] width 37 height 15
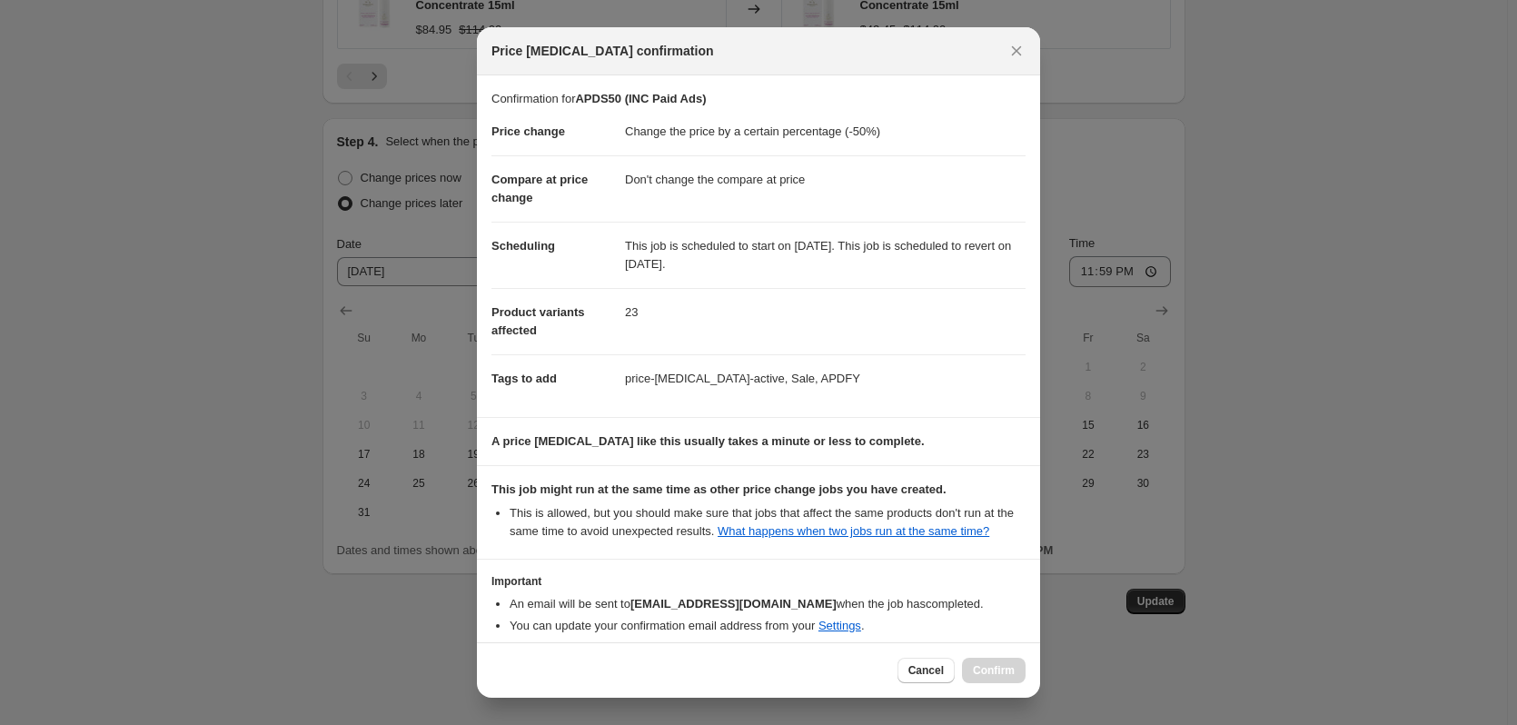
scroll to position [85, 0]
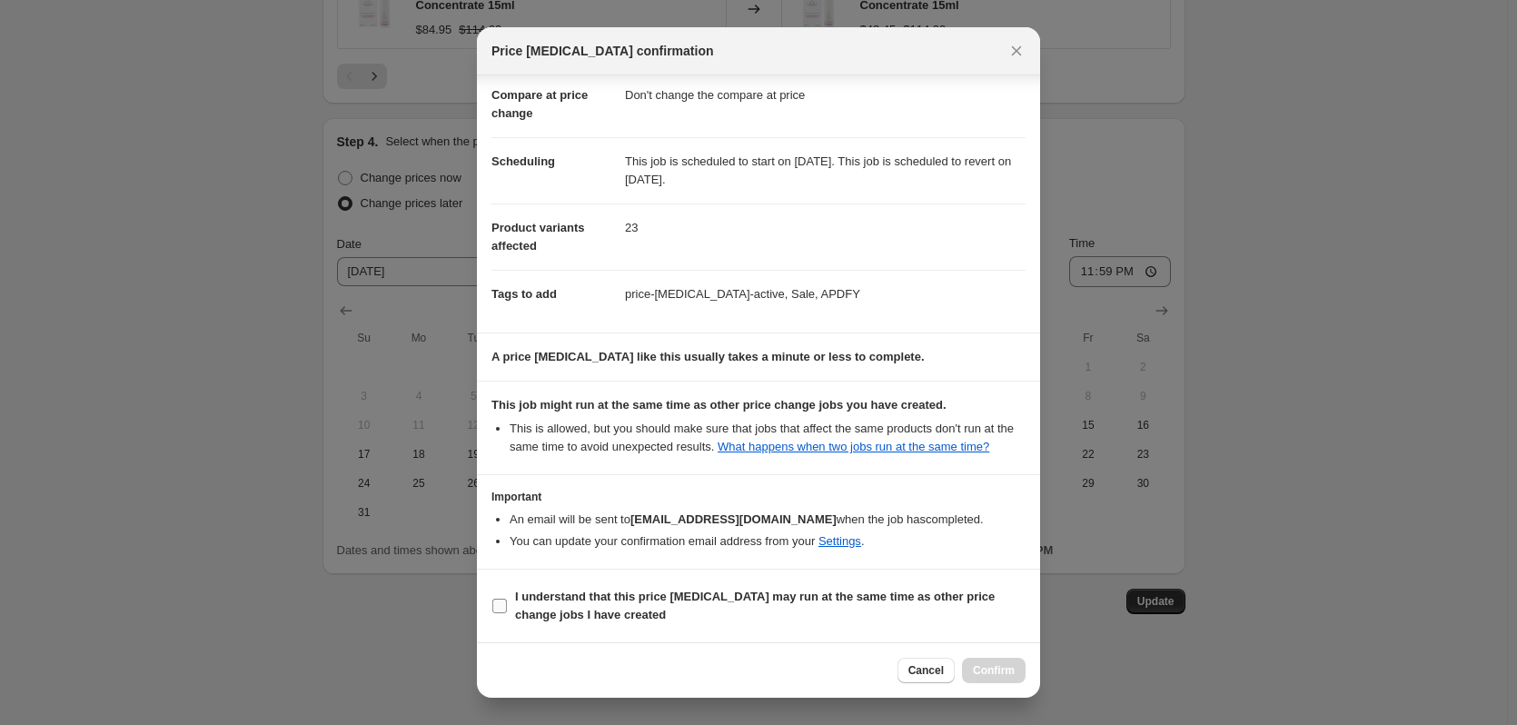
click at [505, 598] on label "I understand that this price change job may run at the same time as other price…" at bounding box center [759, 606] width 534 height 44
click at [494, 609] on input "I understand that this price change job may run at the same time as other price…" at bounding box center [499, 606] width 15 height 15
checkbox input "true"
click at [1009, 675] on span "Confirm" at bounding box center [994, 670] width 42 height 15
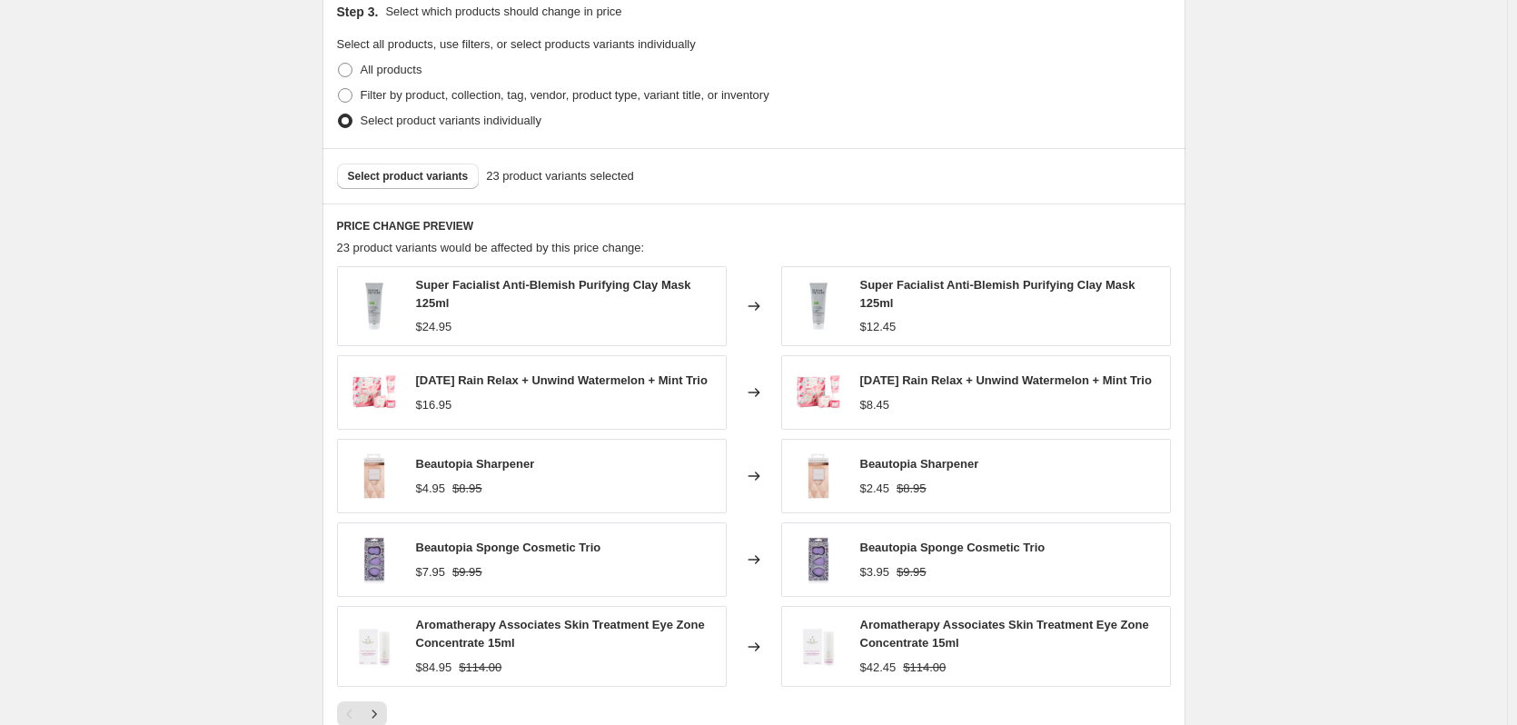
scroll to position [1068, 0]
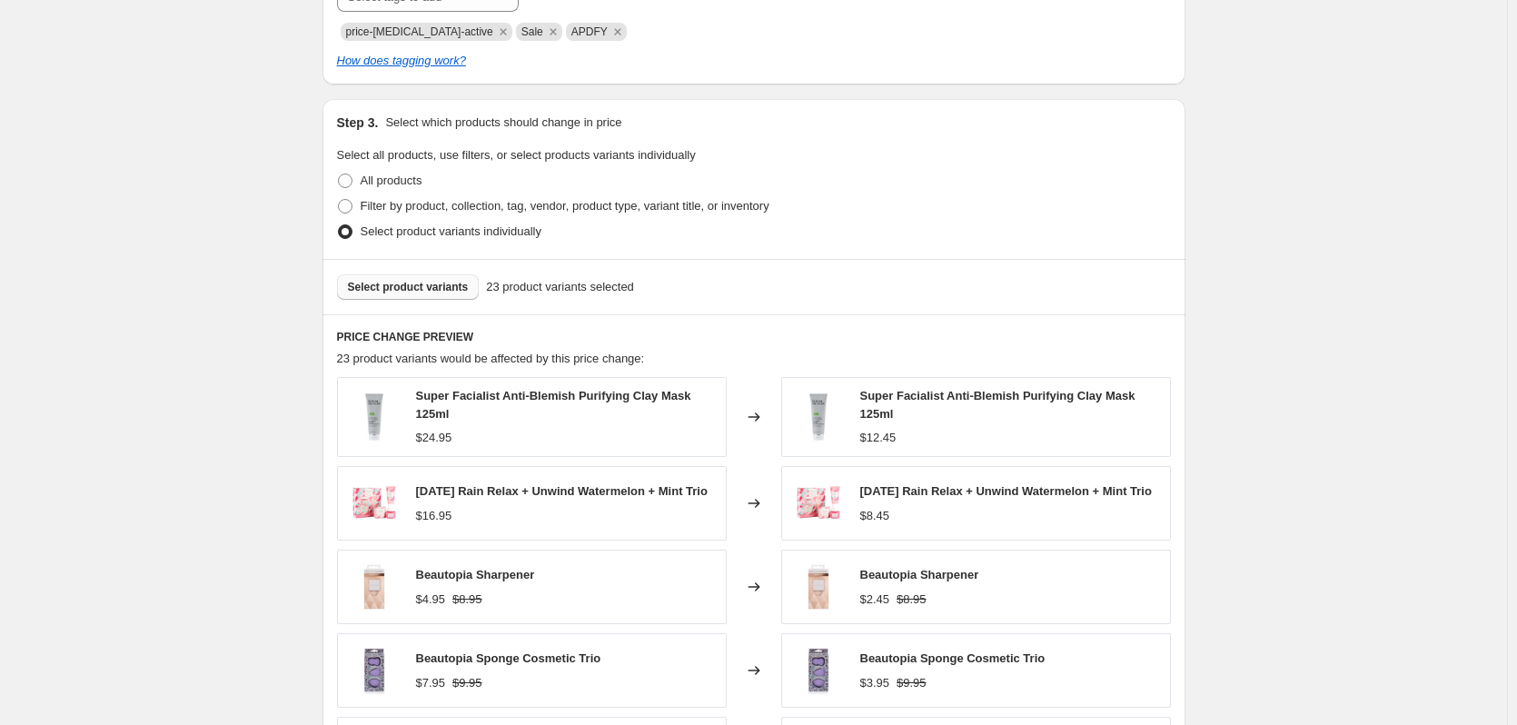
click at [419, 300] on button "Select product variants" at bounding box center [408, 286] width 143 height 25
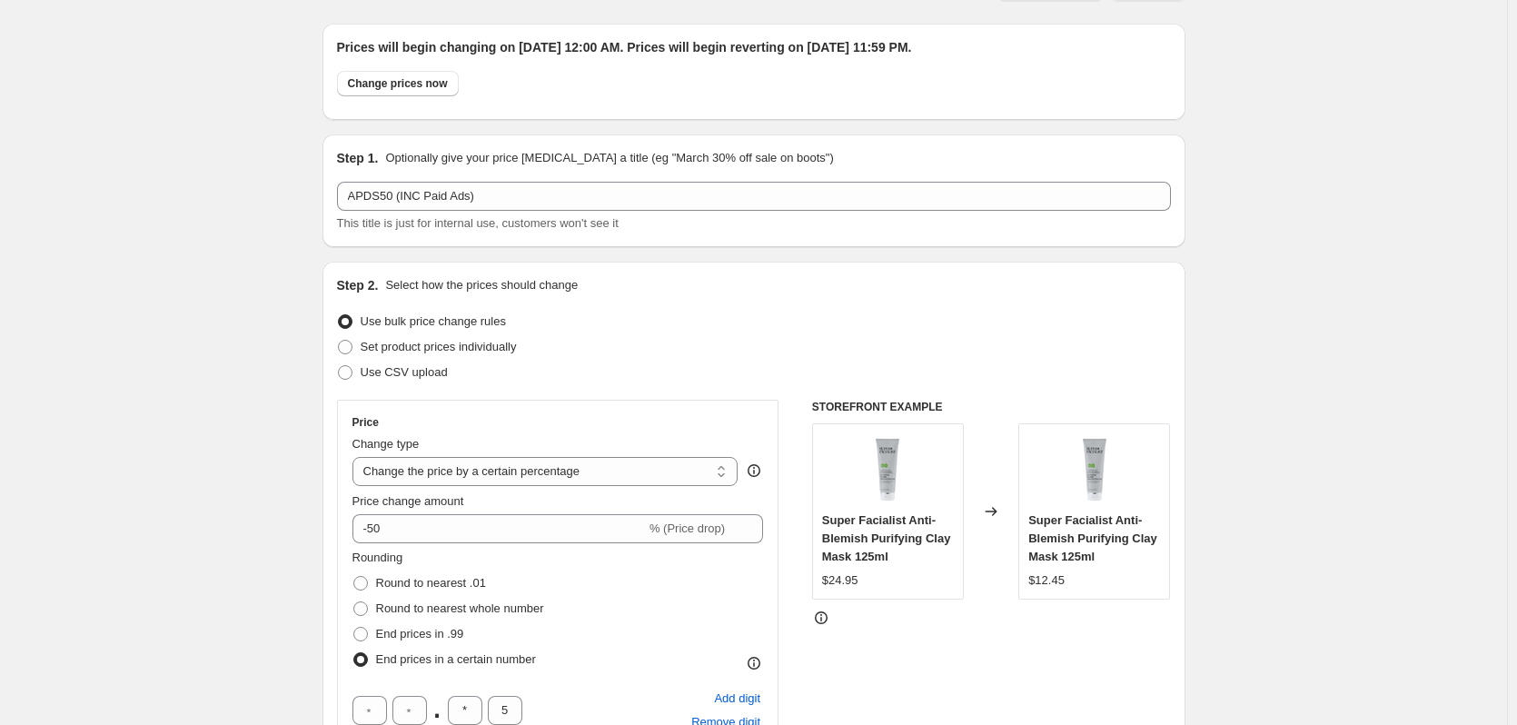
scroll to position [0, 0]
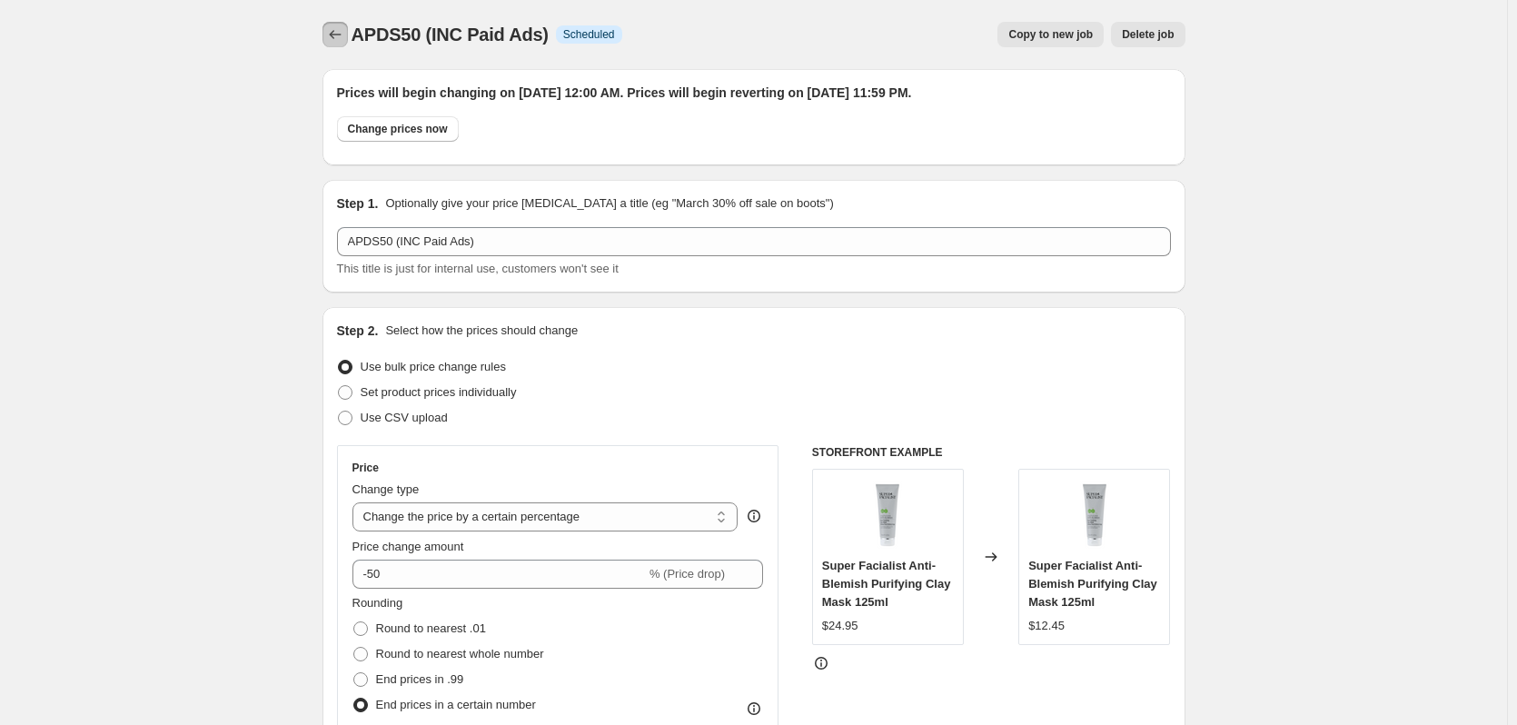
click at [337, 36] on icon "Price change jobs" at bounding box center [335, 34] width 18 height 18
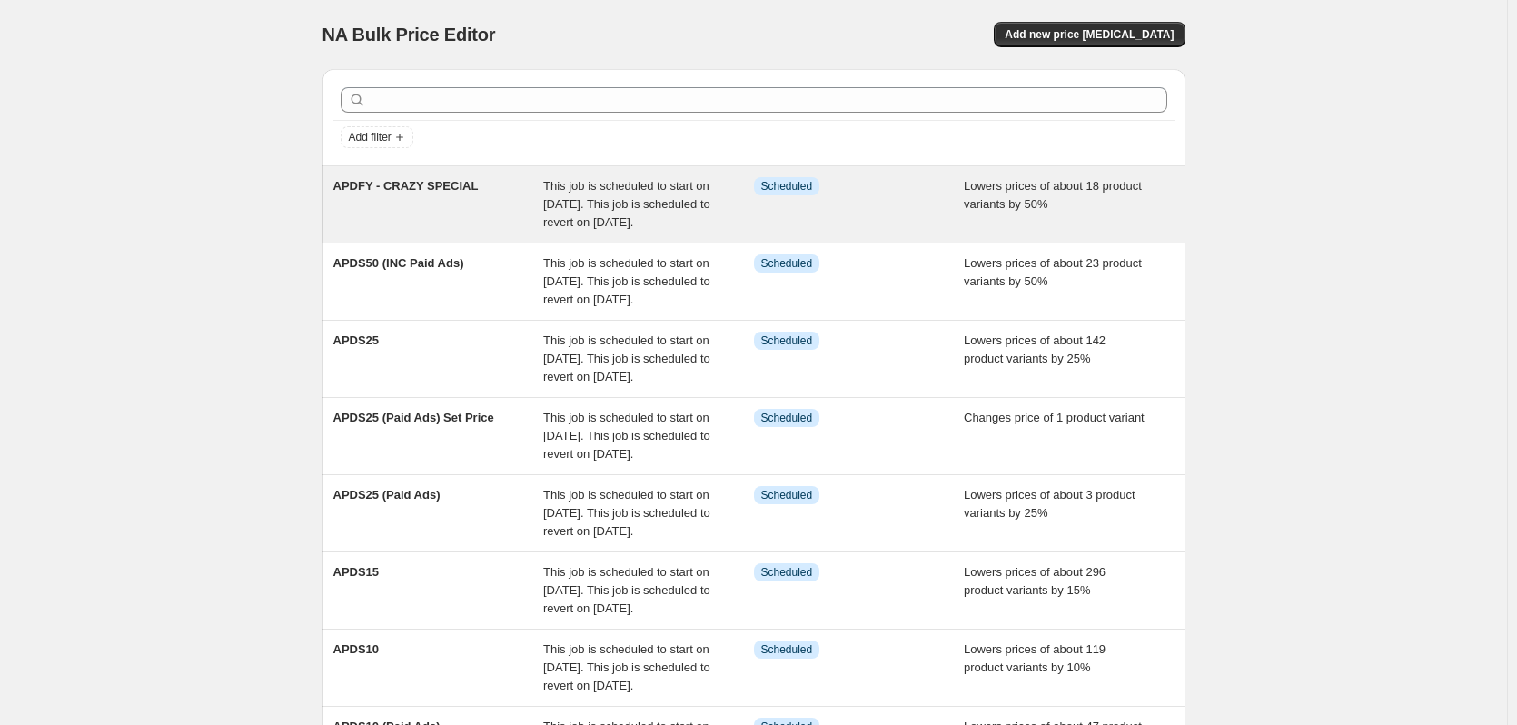
click at [442, 185] on span "APDFY - CRAZY SPECIAL" at bounding box center [405, 186] width 145 height 14
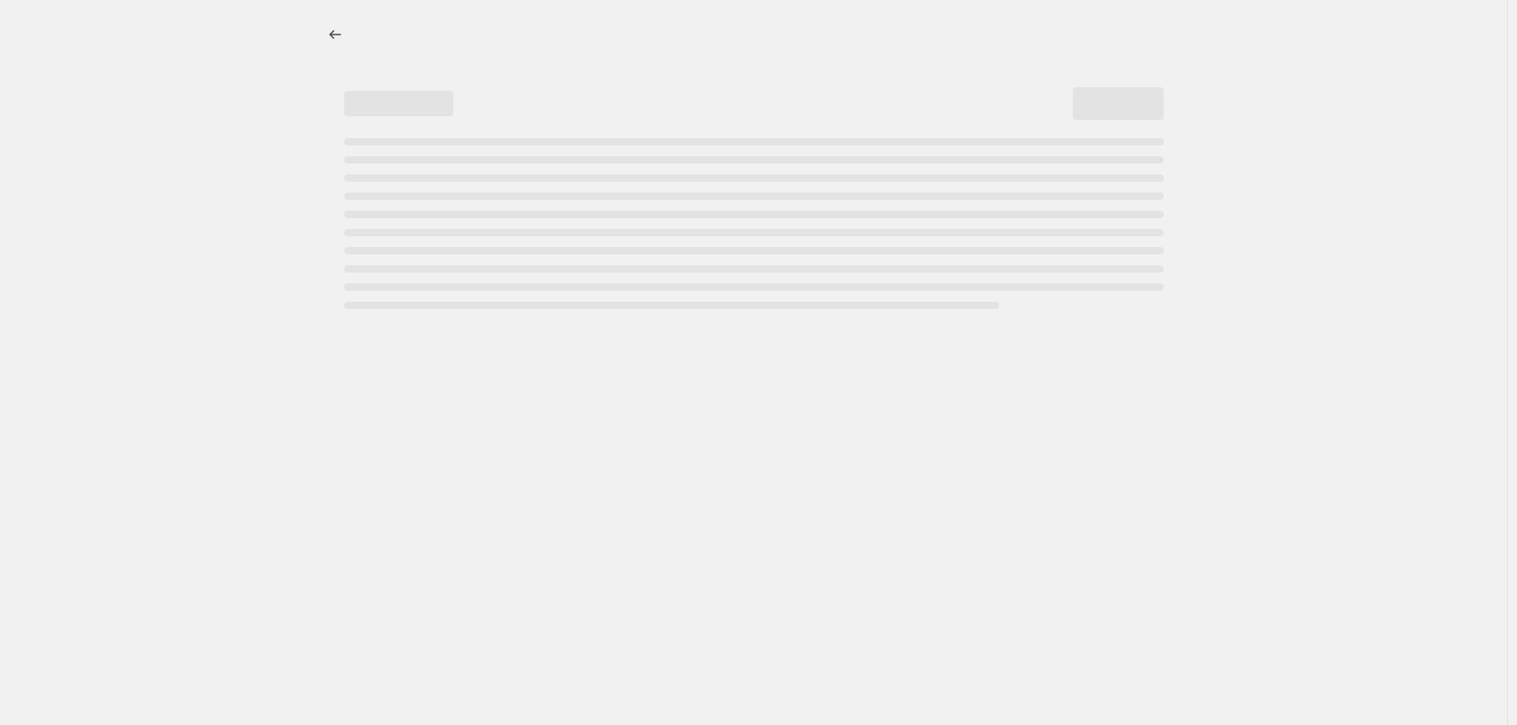
select select "percentage"
select select "no_change"
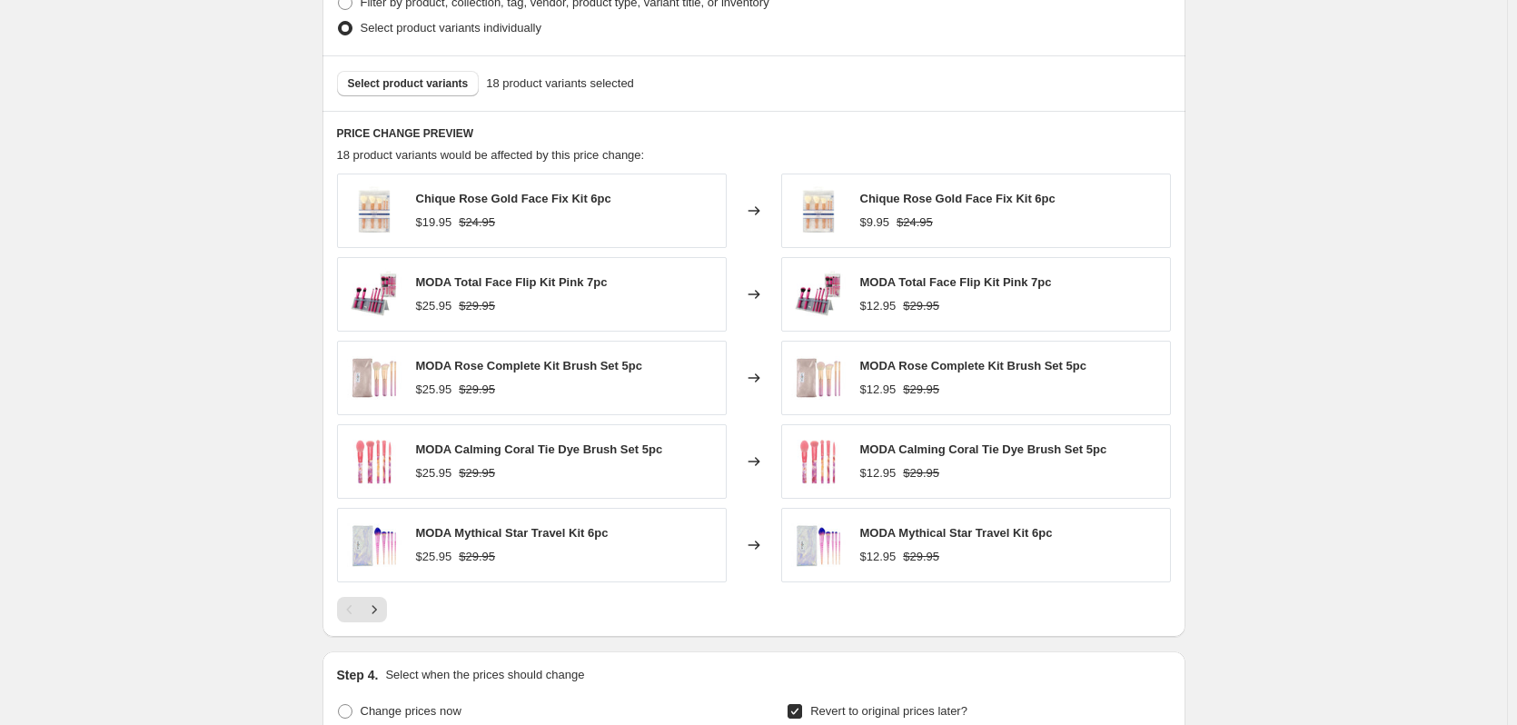
scroll to position [1272, 0]
click at [383, 618] on icon "Next" at bounding box center [374, 609] width 18 height 18
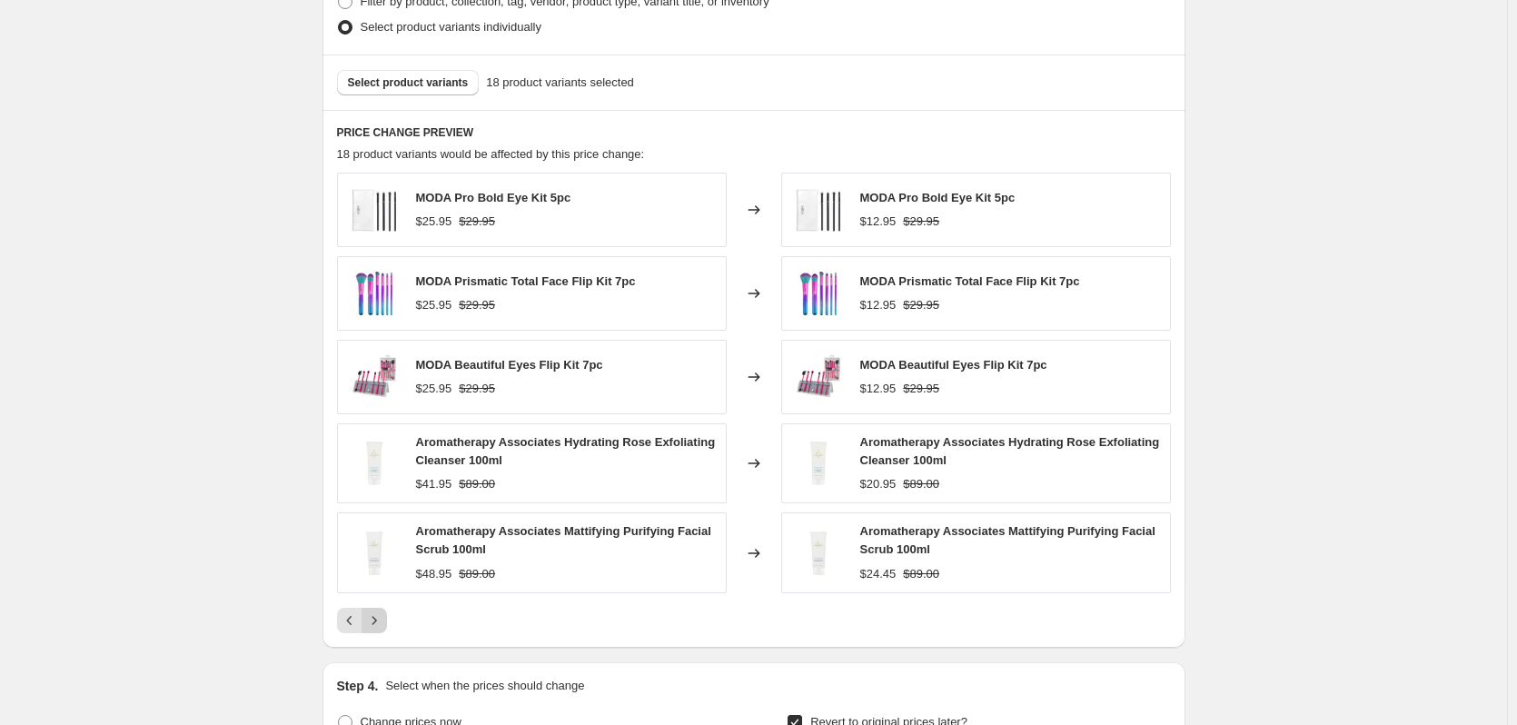
click at [372, 632] on button "Next" at bounding box center [374, 620] width 25 height 25
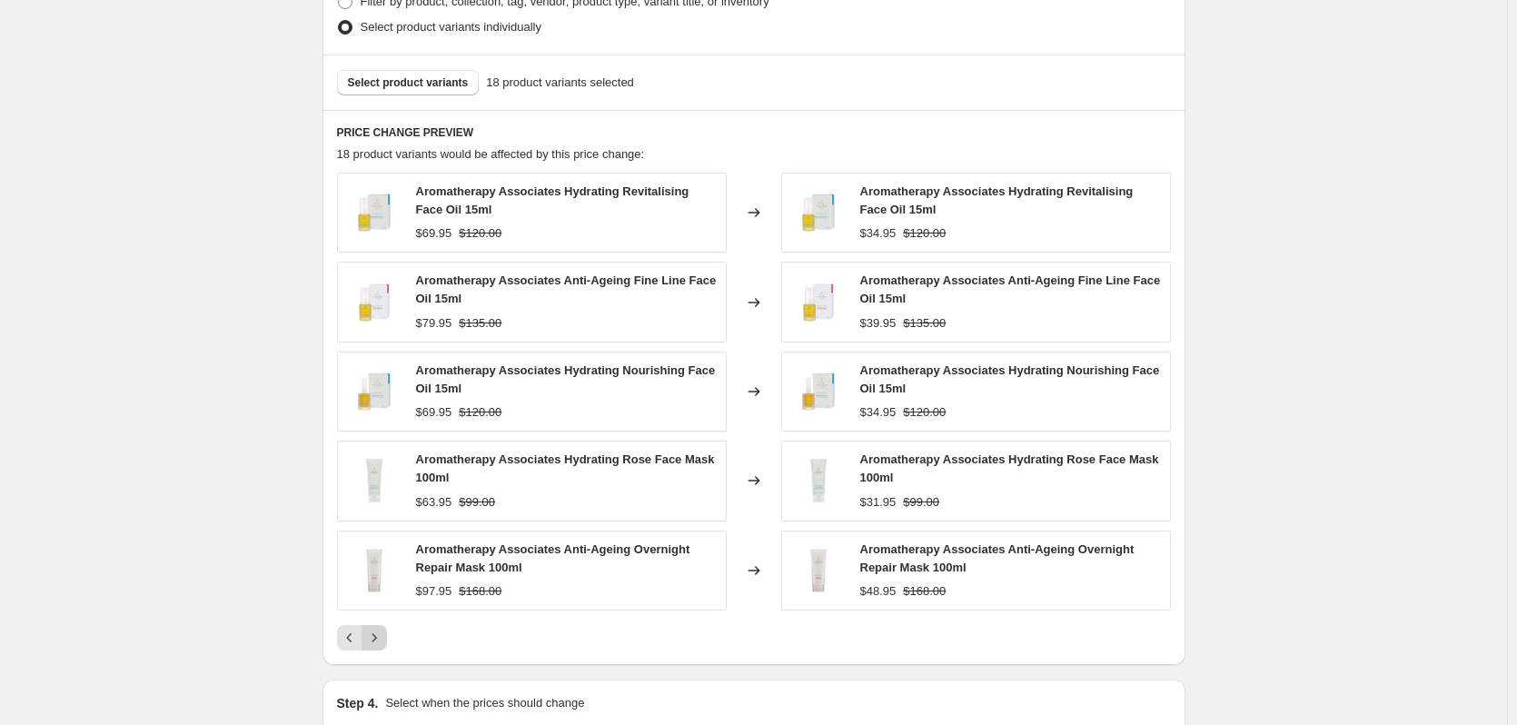
click at [372, 632] on icon "Next" at bounding box center [374, 638] width 18 height 18
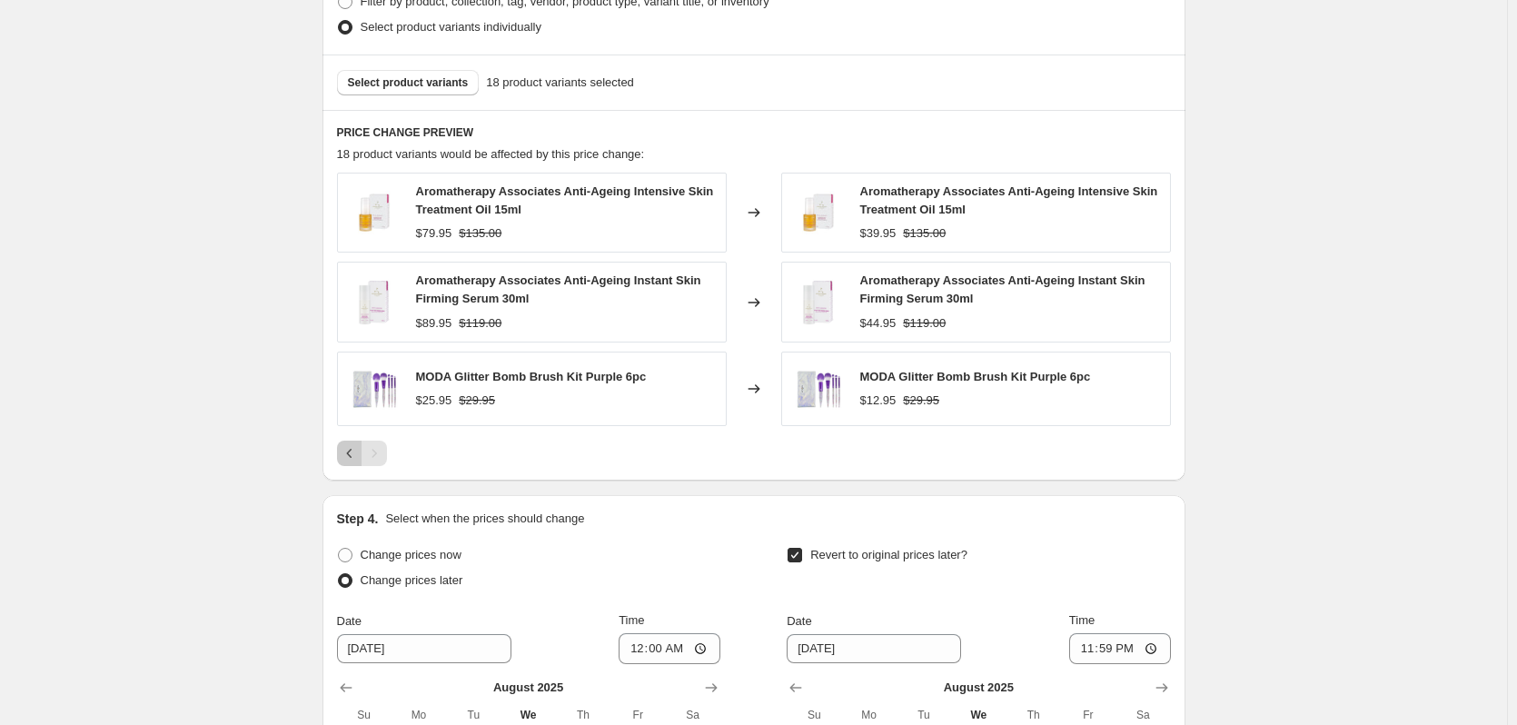
click at [346, 452] on icon "Previous" at bounding box center [350, 453] width 18 height 18
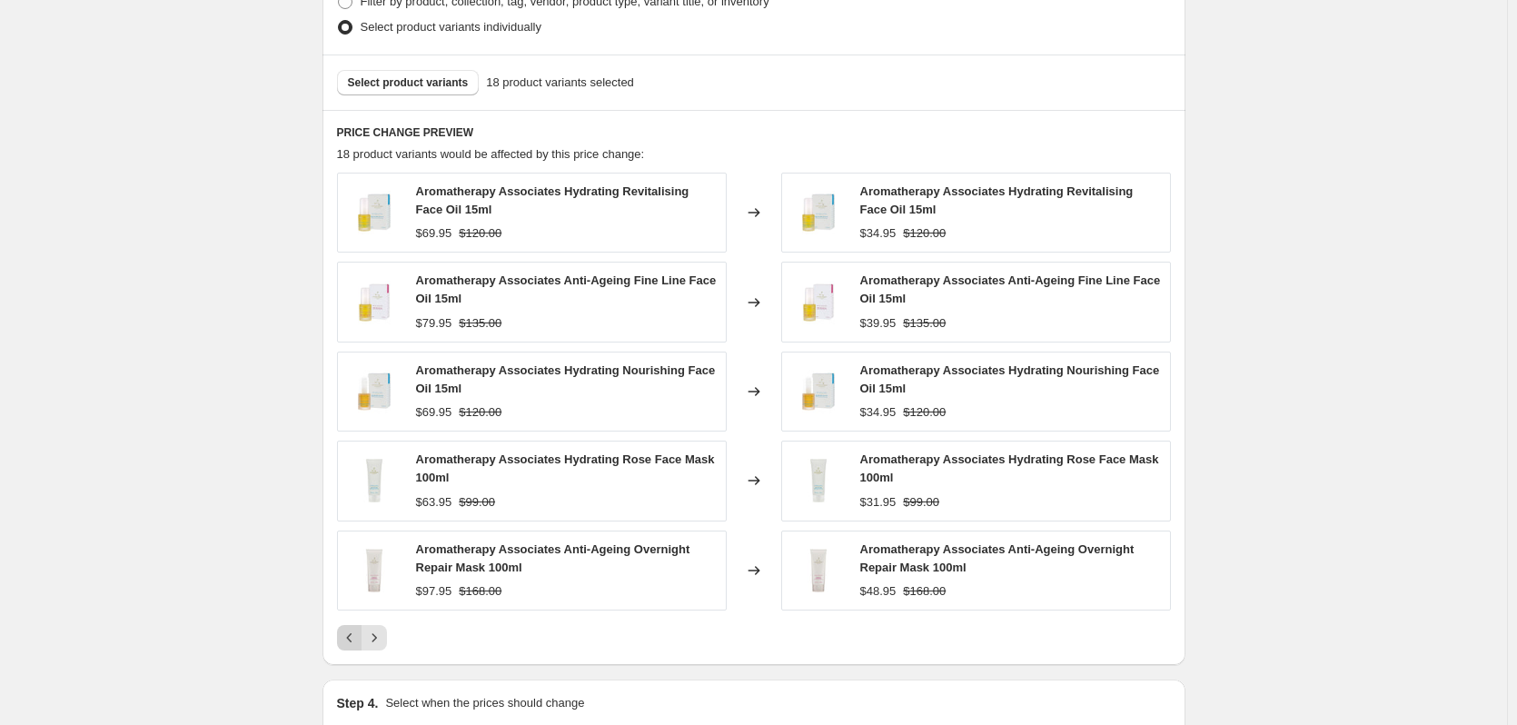
click at [345, 637] on icon "Previous" at bounding box center [350, 638] width 18 height 18
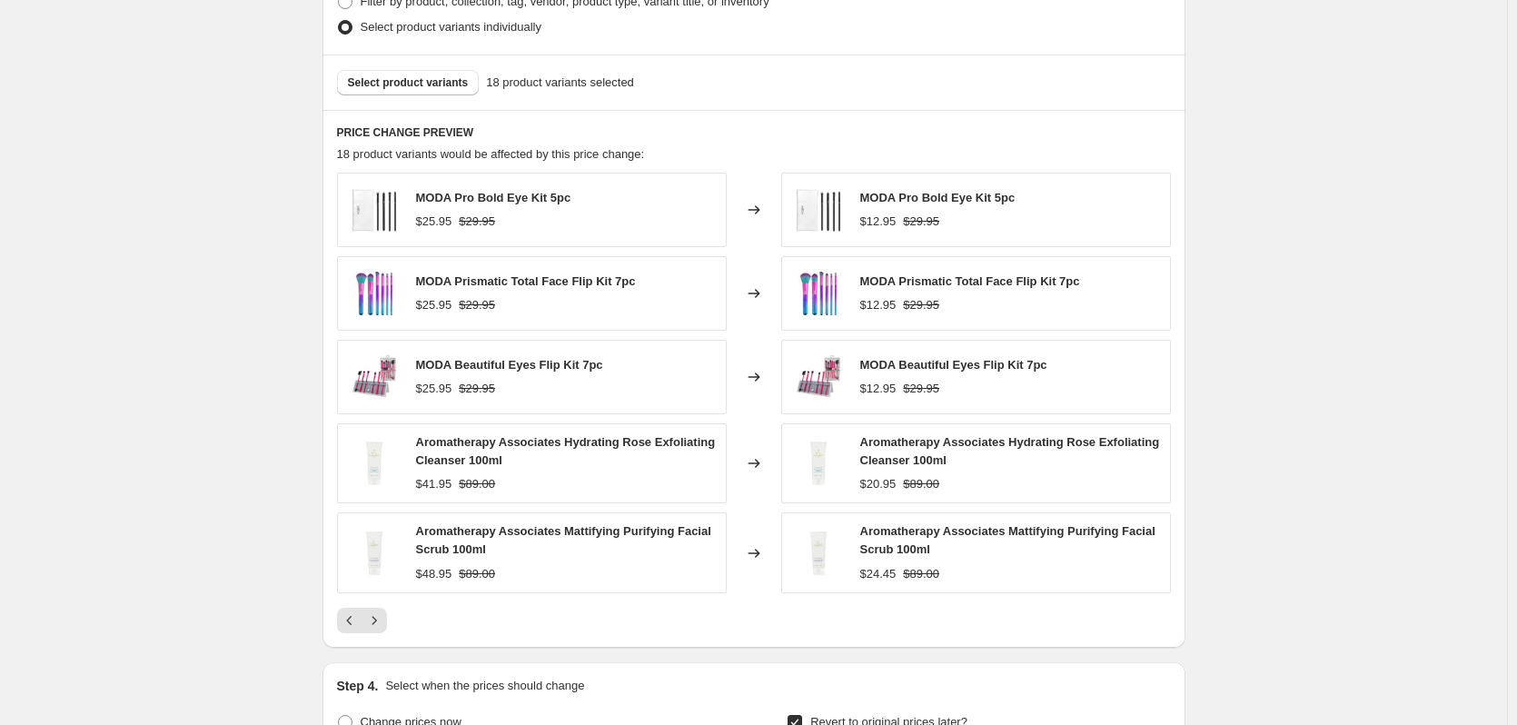
click at [423, 97] on div "Select product variants 18 product variants selected" at bounding box center [754, 82] width 863 height 55
click at [416, 87] on span "Select product variants" at bounding box center [408, 82] width 121 height 15
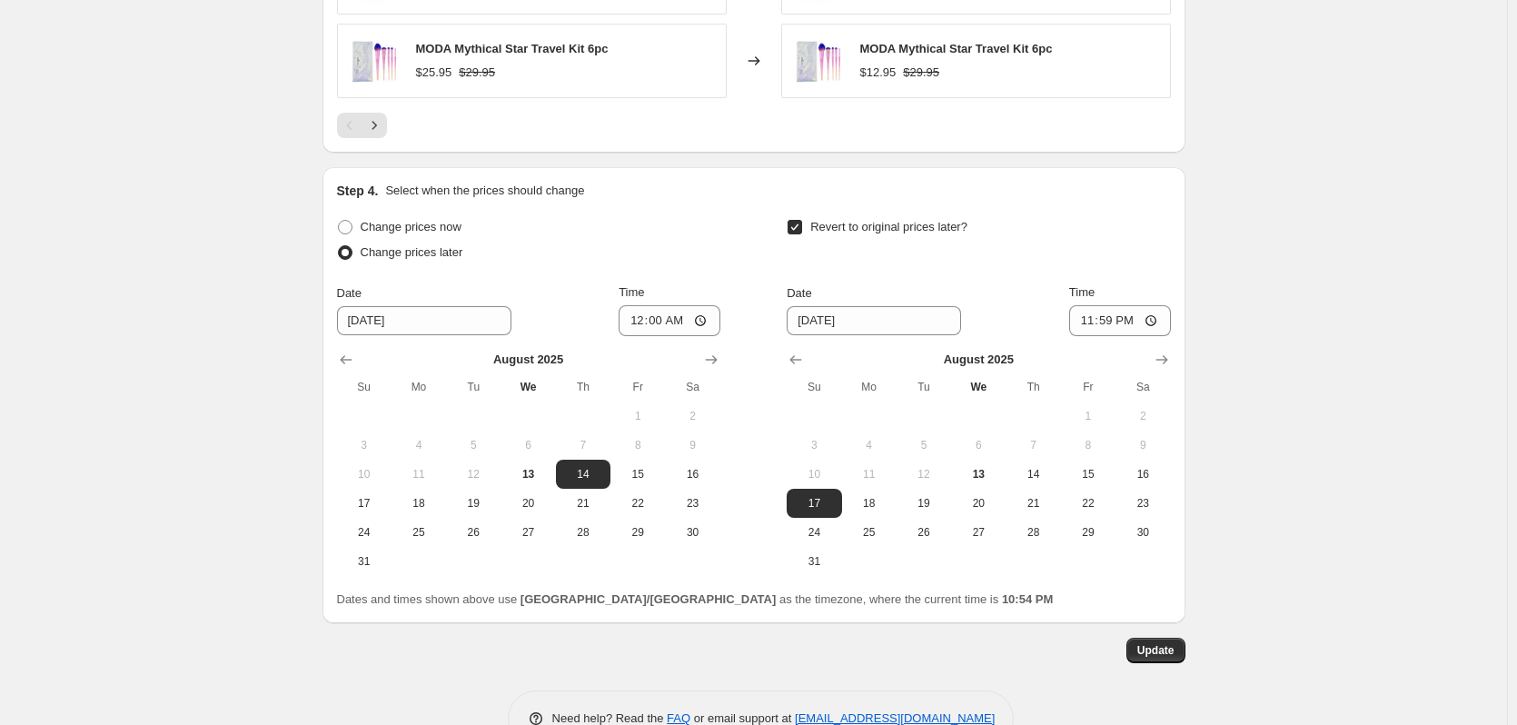
scroll to position [1805, 0]
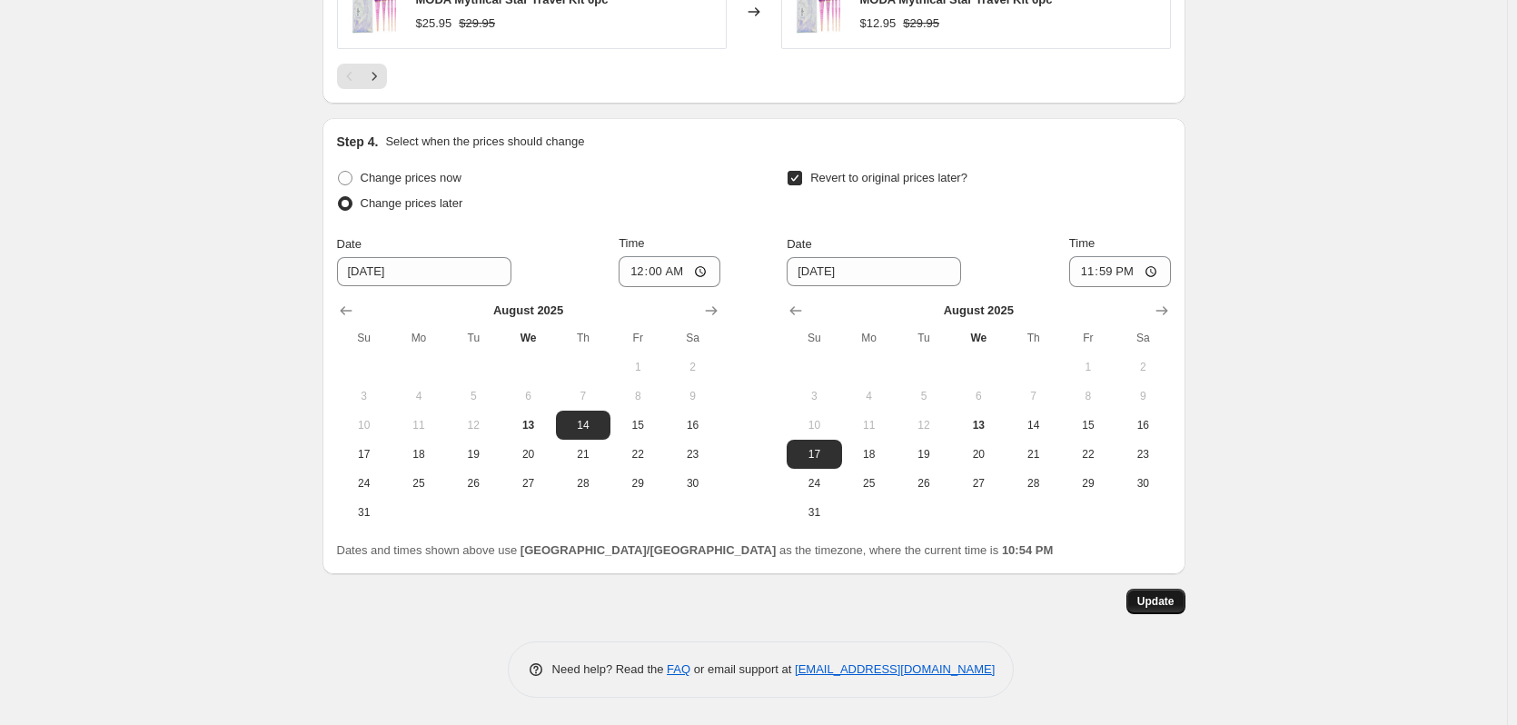
click at [1154, 608] on span "Update" at bounding box center [1156, 601] width 37 height 15
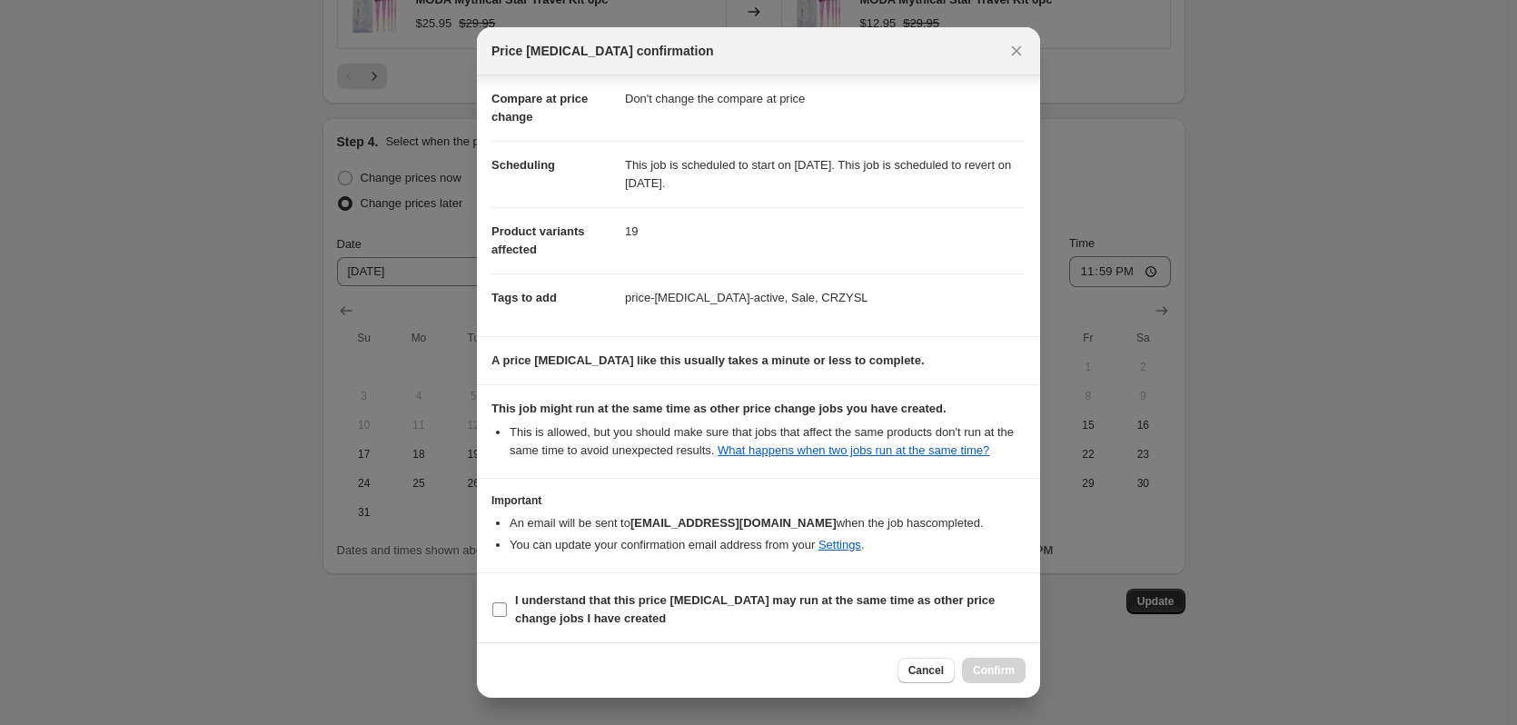
scroll to position [85, 0]
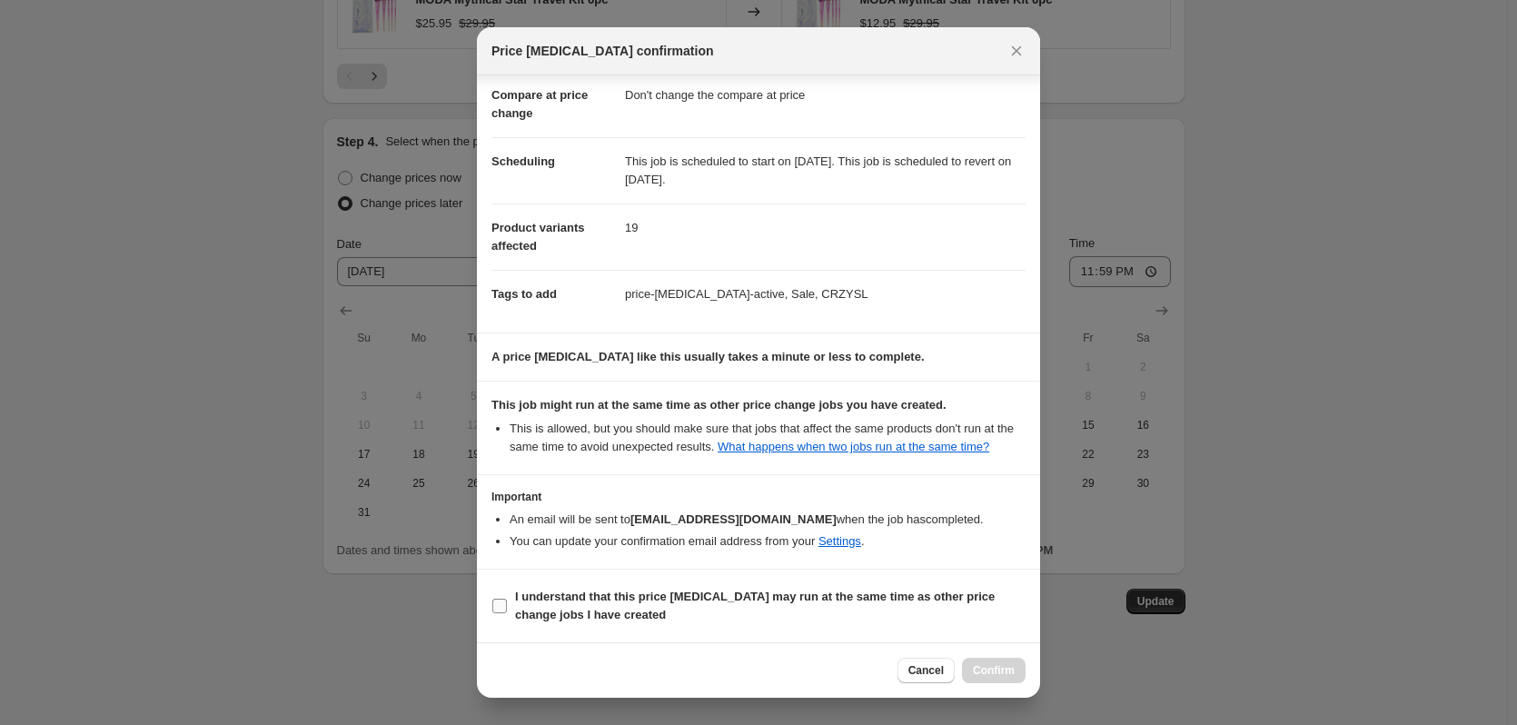
click at [510, 596] on label "I understand that this price change job may run at the same time as other price…" at bounding box center [759, 606] width 534 height 44
click at [507, 599] on input "I understand that this price change job may run at the same time as other price…" at bounding box center [499, 606] width 15 height 15
checkbox input "true"
click at [984, 665] on span "Confirm" at bounding box center [994, 670] width 42 height 15
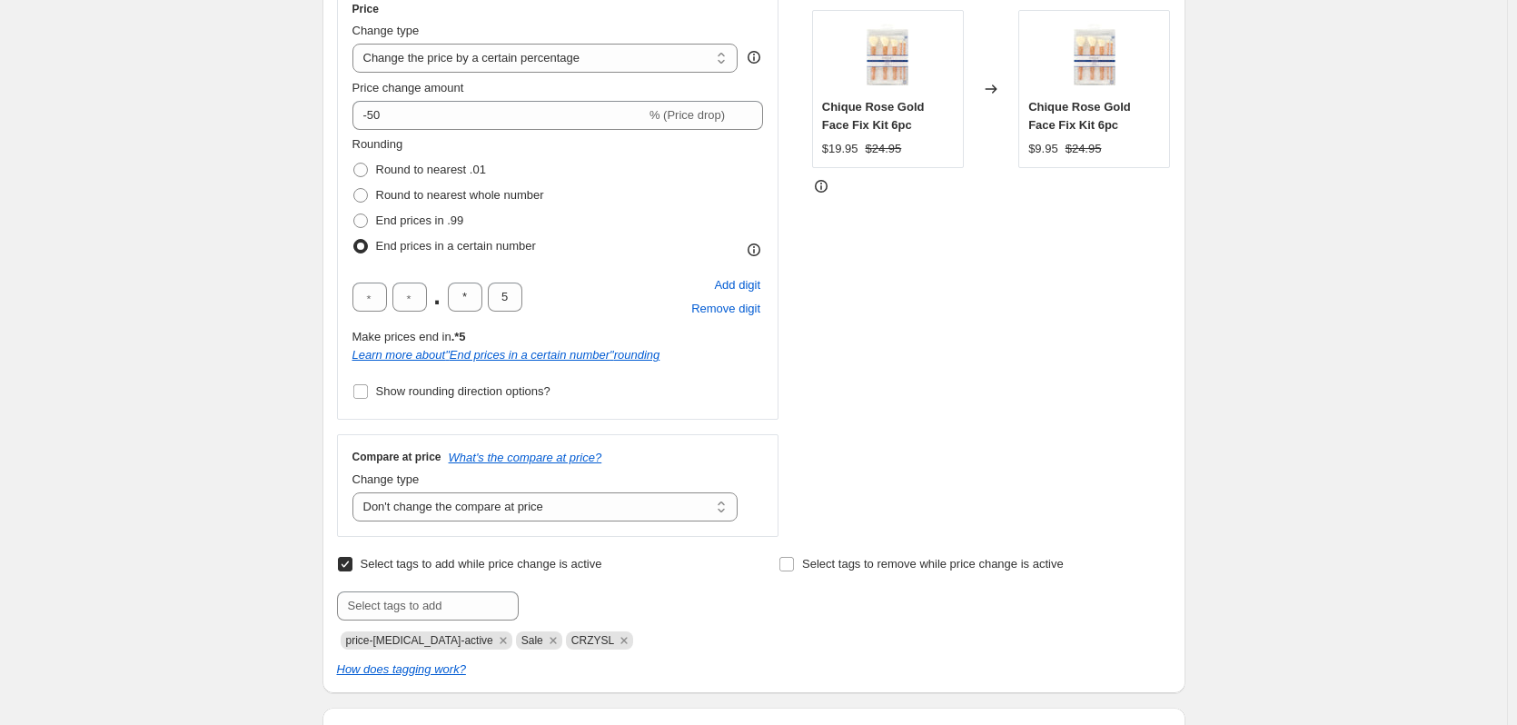
scroll to position [465, 0]
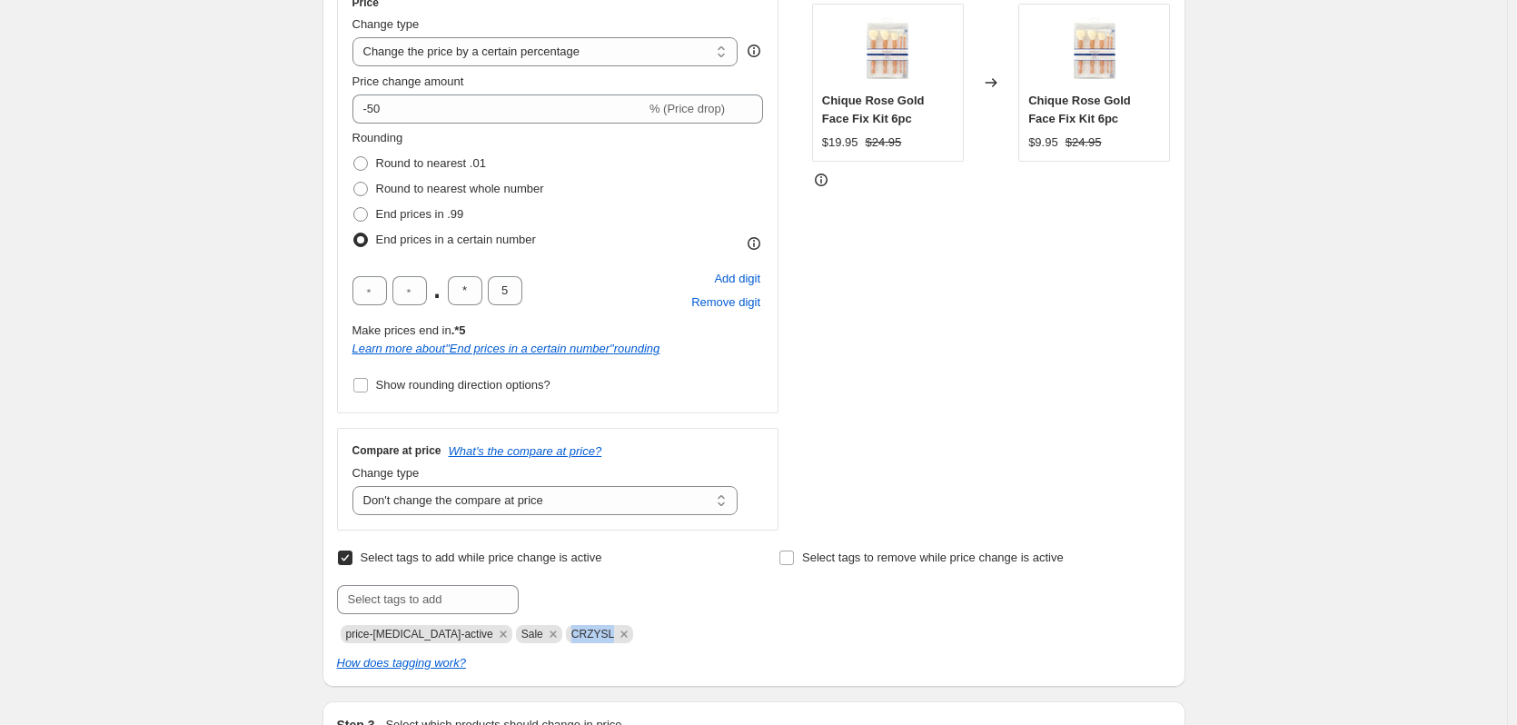
drag, startPoint x: 542, startPoint y: 637, endPoint x: 578, endPoint y: 639, distance: 36.4
click at [578, 639] on span "CRZYSL" at bounding box center [599, 634] width 67 height 18
copy span "CRZYSL"
